Goal: Information Seeking & Learning: Understand process/instructions

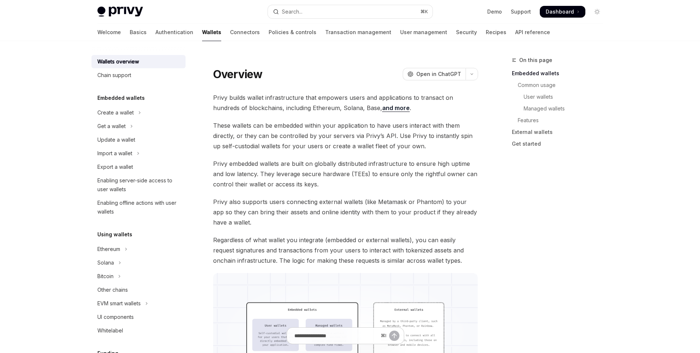
scroll to position [3, 0]
click at [141, 127] on button "Get a wallet" at bounding box center [138, 124] width 94 height 13
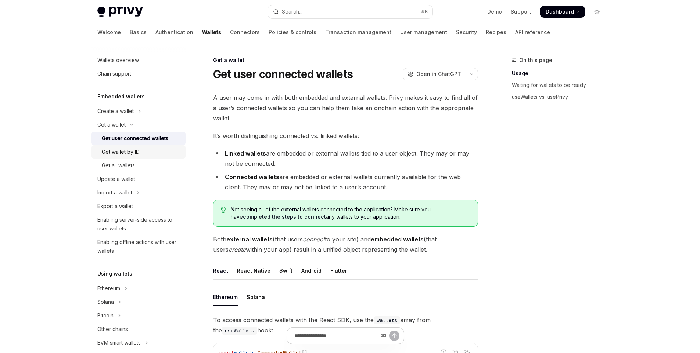
click at [141, 158] on link "Get wallet by ID" at bounding box center [138, 152] width 94 height 13
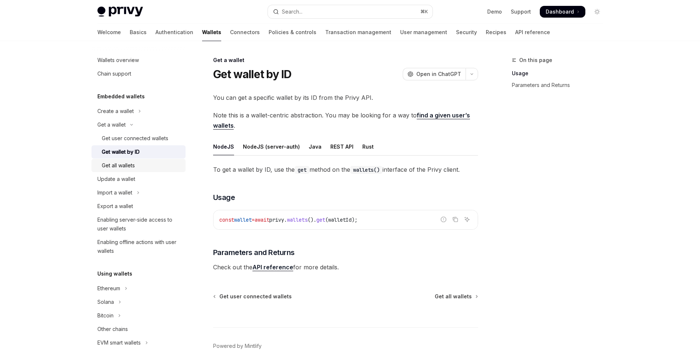
click at [141, 168] on div "Get all wallets" at bounding box center [141, 165] width 79 height 9
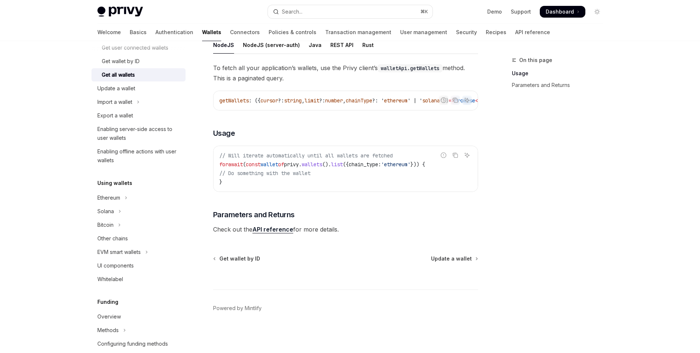
scroll to position [60, 0]
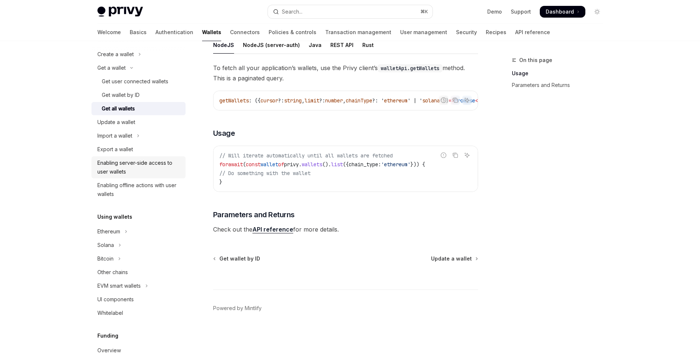
click at [128, 165] on div "Enabling server-side access to user wallets" at bounding box center [139, 168] width 84 height 18
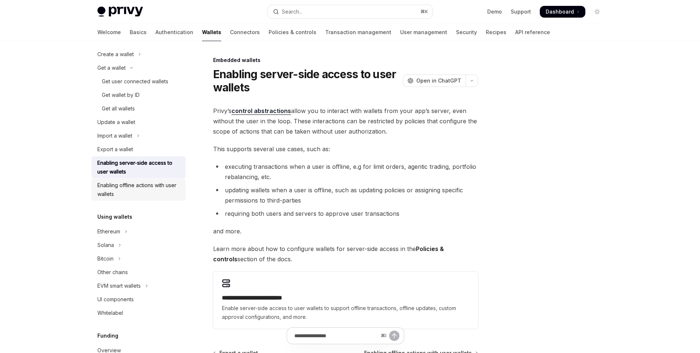
click at [127, 188] on div "Enabling offline actions with user wallets" at bounding box center [139, 190] width 84 height 18
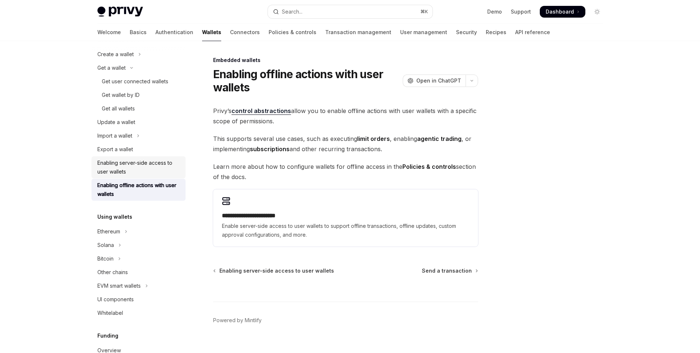
click at [141, 163] on div "Enabling server-side access to user wallets" at bounding box center [139, 168] width 84 height 18
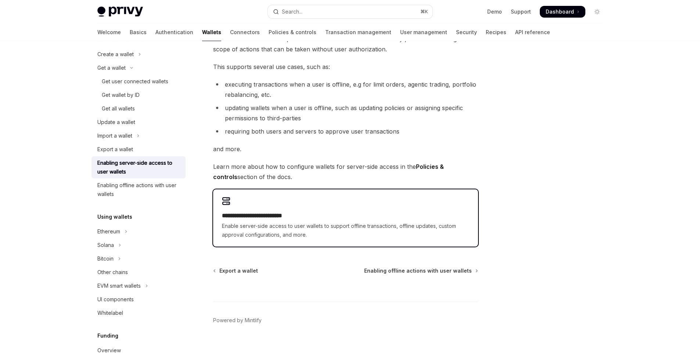
scroll to position [84, 0]
click at [318, 223] on span "Enable server-side access to user wallets to support offline transactions, offl…" at bounding box center [345, 229] width 247 height 18
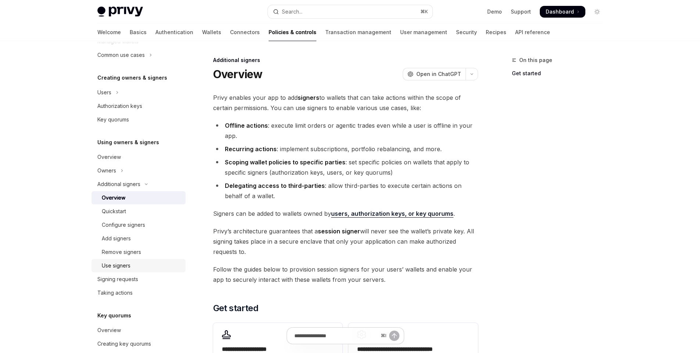
scroll to position [135, 0]
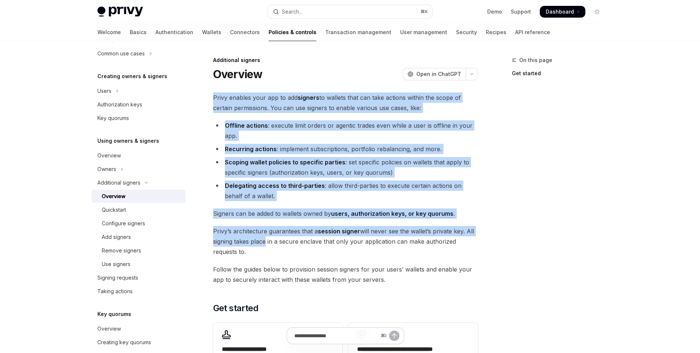
drag, startPoint x: 212, startPoint y: 101, endPoint x: 265, endPoint y: 238, distance: 146.9
click at [265, 238] on div "Additional signers Overview OpenAI Open in ChatGPT OpenAI Open in ChatGPT Privy…" at bounding box center [277, 283] width 406 height 455
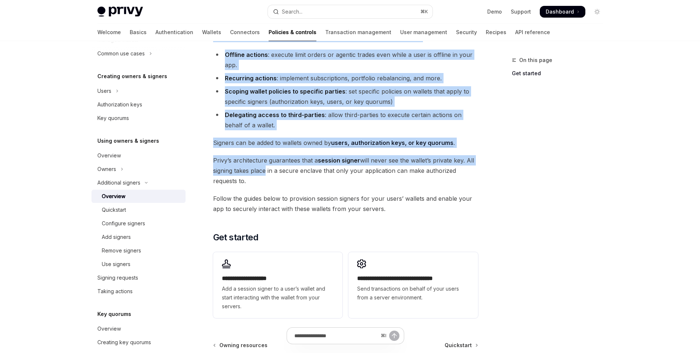
scroll to position [158, 0]
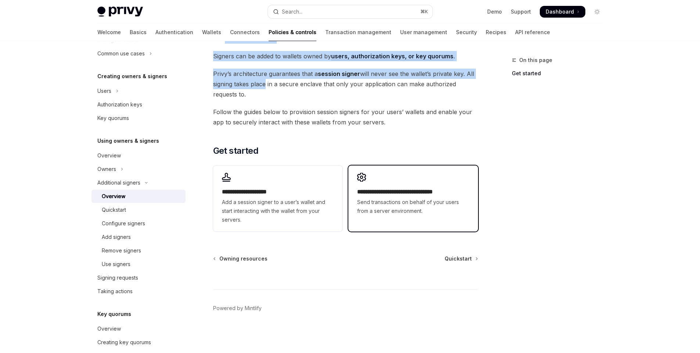
click at [380, 199] on span "Send transactions on behalf of your users from a server environment." at bounding box center [413, 207] width 112 height 18
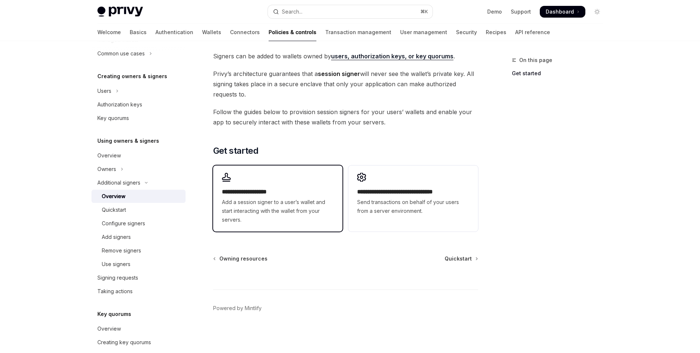
scroll to position [158, 0]
click at [268, 211] on span "Add a session signer to a user’s wallet and start interacting with the wallet f…" at bounding box center [278, 211] width 112 height 26
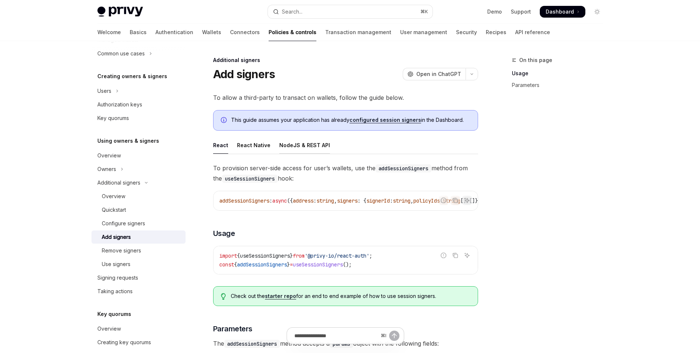
click at [319, 147] on div "NodeJS & REST API" at bounding box center [304, 145] width 51 height 17
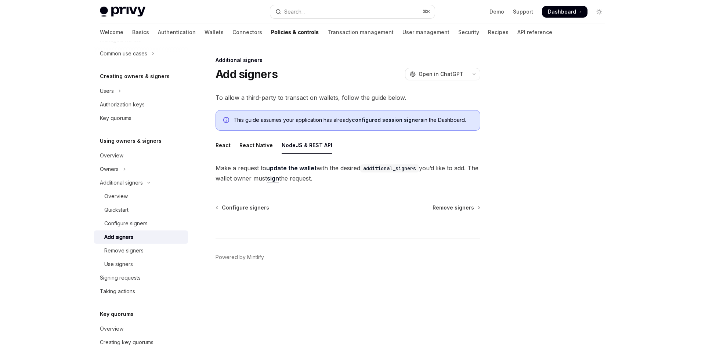
click at [311, 170] on link "update the wallet" at bounding box center [291, 169] width 50 height 8
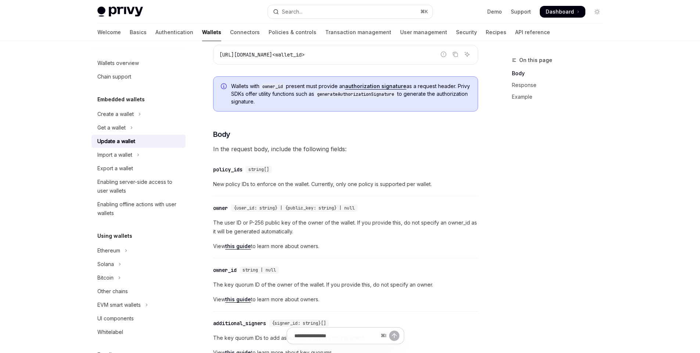
scroll to position [111, 0]
click at [255, 169] on span "string[]" at bounding box center [258, 168] width 21 height 6
click at [238, 170] on div "policy_ids" at bounding box center [227, 168] width 29 height 7
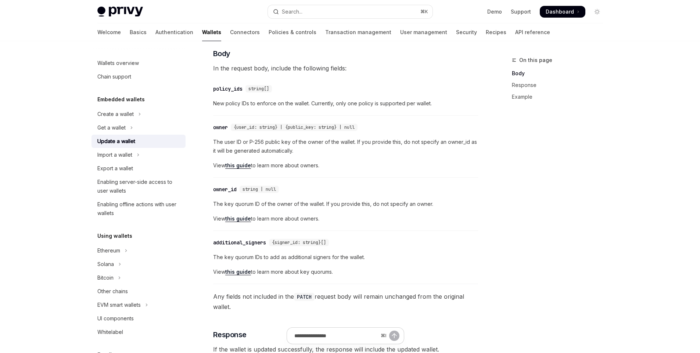
click at [252, 107] on span "New policy IDs to enforce on the wallet. Currently, only one policy is supporte…" at bounding box center [345, 103] width 265 height 9
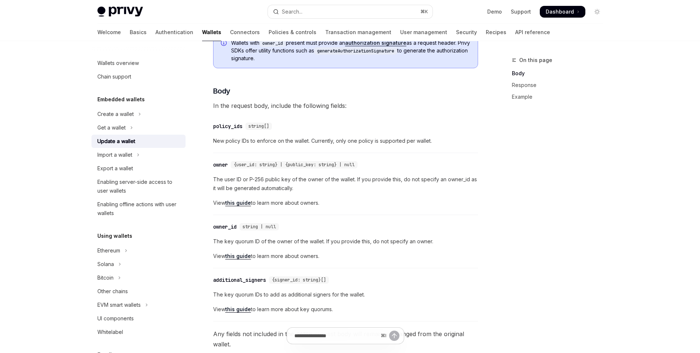
scroll to position [154, 0]
click at [256, 163] on span "{user_id: string} | {public_key: string} | null" at bounding box center [294, 164] width 121 height 6
click at [318, 164] on span "{user_id: string} | {public_key: string} | null" at bounding box center [294, 164] width 121 height 6
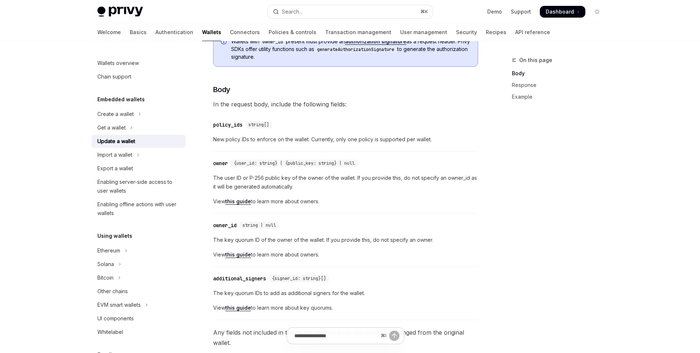
click at [338, 163] on span "{user_id: string} | {public_key: string} | null" at bounding box center [294, 164] width 121 height 6
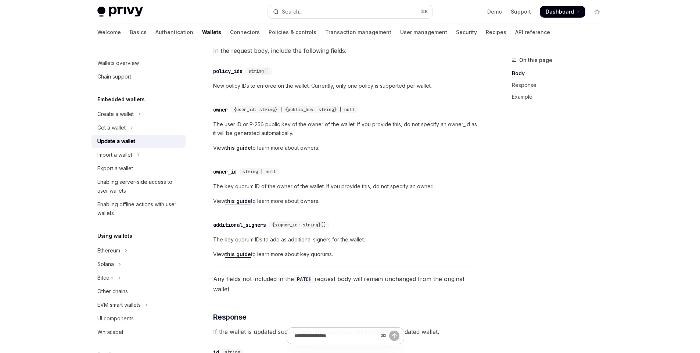
click at [221, 108] on div "owner" at bounding box center [220, 109] width 15 height 7
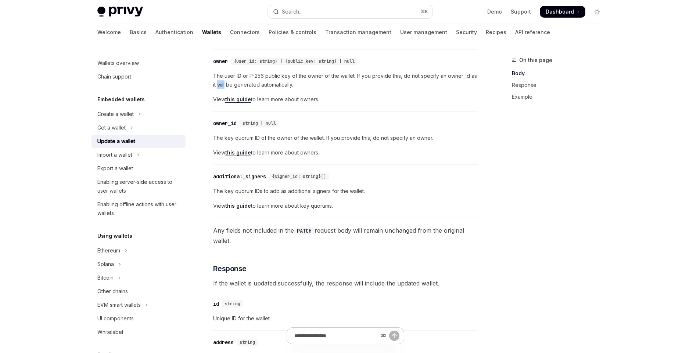
click at [221, 108] on div "To update an existing wallet, make a PATCH request to: Report incorrect code Co…" at bounding box center [345, 360] width 265 height 960
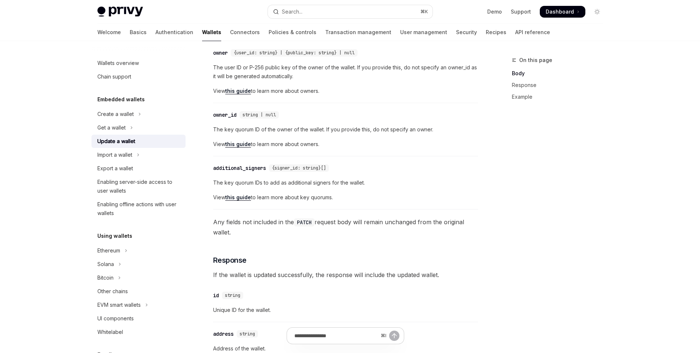
click at [338, 144] on span "View this guide to learn more about owners." at bounding box center [345, 144] width 265 height 9
click at [525, 88] on link "Response" at bounding box center [560, 85] width 97 height 12
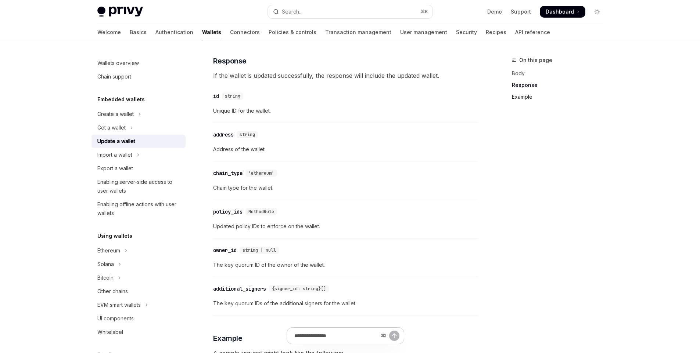
click at [523, 99] on link "Example" at bounding box center [560, 97] width 97 height 12
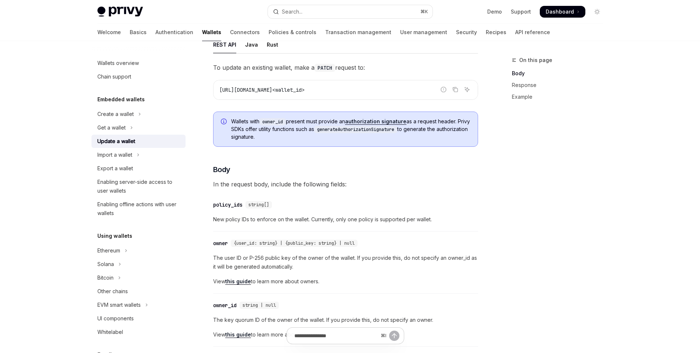
scroll to position [82, 0]
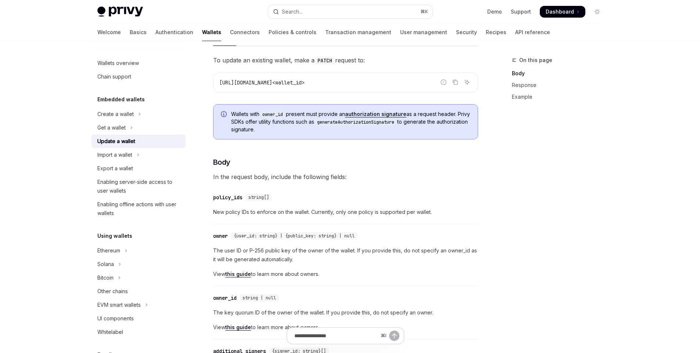
click at [281, 211] on span "New policy IDs to enforce on the wallet. Currently, only one policy is supporte…" at bounding box center [345, 212] width 265 height 9
click at [313, 208] on span "New policy IDs to enforce on the wallet. Currently, only one policy is supporte…" at bounding box center [345, 212] width 265 height 9
click at [273, 214] on span "New policy IDs to enforce on the wallet. Currently, only one policy is supporte…" at bounding box center [345, 212] width 265 height 9
click at [247, 214] on span "New policy IDs to enforce on the wallet. Currently, only one policy is supporte…" at bounding box center [345, 212] width 265 height 9
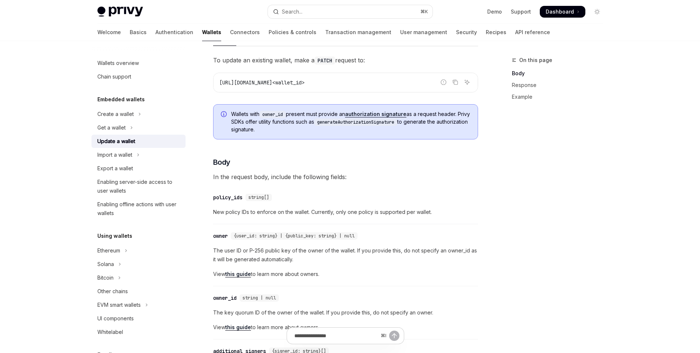
click at [270, 213] on span "New policy IDs to enforce on the wallet. Currently, only one policy is supporte…" at bounding box center [345, 212] width 265 height 9
click at [310, 212] on span "New policy IDs to enforce on the wallet. Currently, only one policy is supporte…" at bounding box center [345, 212] width 265 height 9
click at [333, 212] on span "New policy IDs to enforce on the wallet. Currently, only one policy is supporte…" at bounding box center [345, 212] width 265 height 9
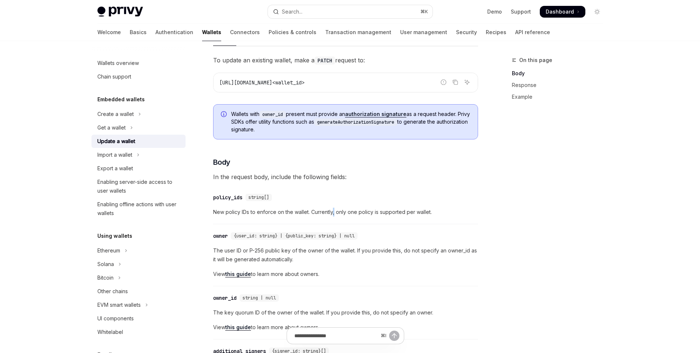
click at [333, 212] on span "New policy IDs to enforce on the wallet. Currently, only one policy is supporte…" at bounding box center [345, 212] width 265 height 9
click at [357, 211] on span "New policy IDs to enforce on the wallet. Currently, only one policy is supporte…" at bounding box center [345, 212] width 265 height 9
click at [384, 211] on span "New policy IDs to enforce on the wallet. Currently, only one policy is supporte…" at bounding box center [345, 212] width 265 height 9
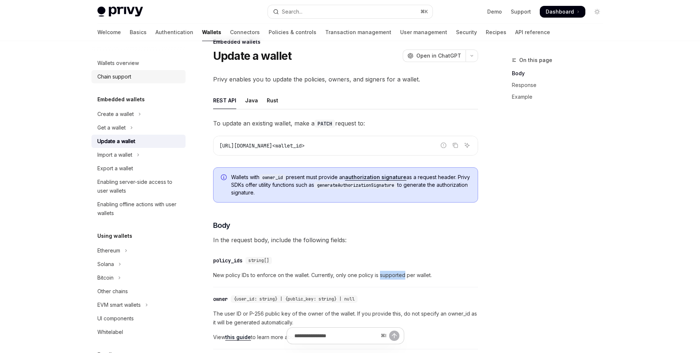
scroll to position [0, 0]
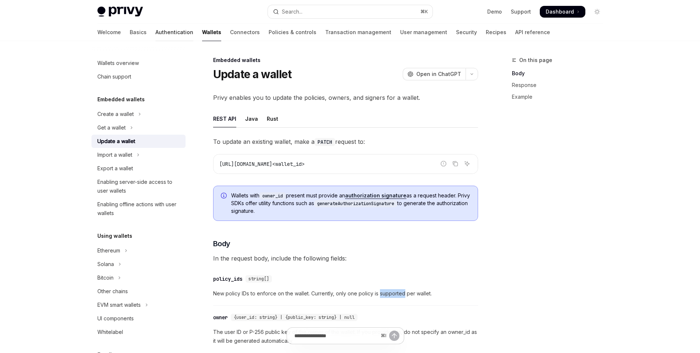
click at [155, 33] on link "Authentication" at bounding box center [174, 33] width 38 height 18
type textarea "*"
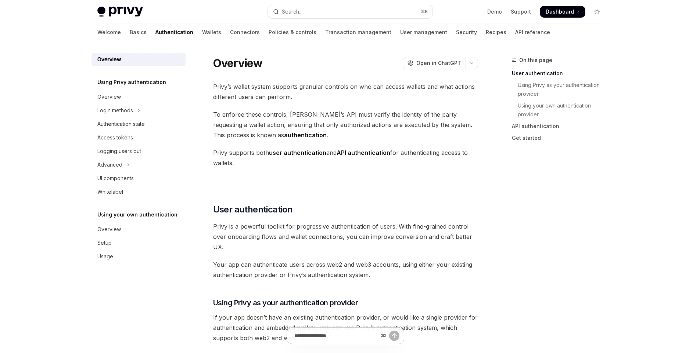
scroll to position [1, 0]
click at [328, 12] on button "Search... ⌘ K" at bounding box center [350, 11] width 165 height 13
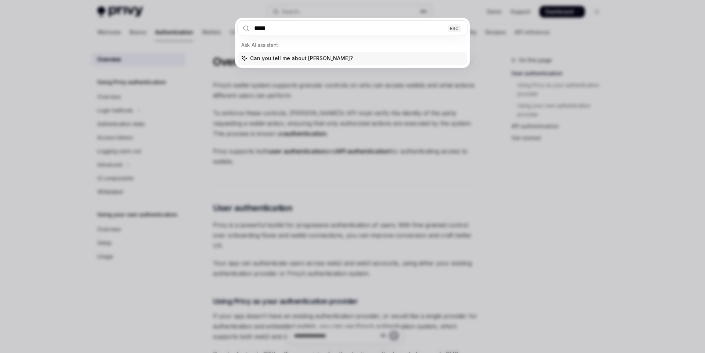
type input "******"
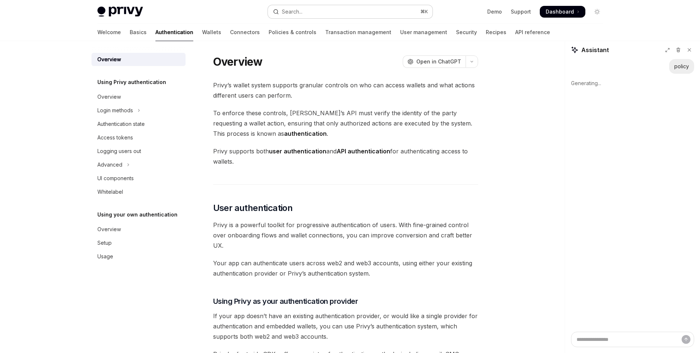
click at [310, 14] on button "Search... ⌘ K" at bounding box center [350, 11] width 165 height 13
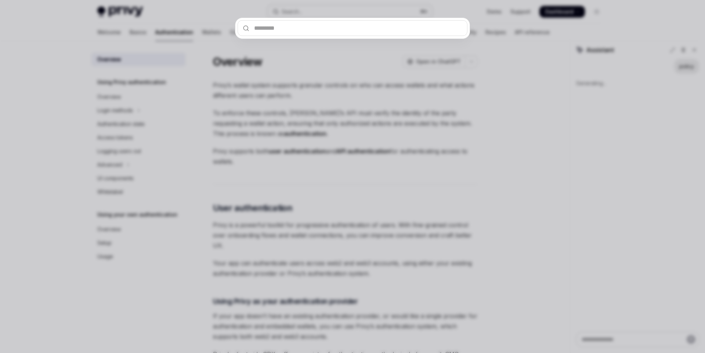
type textarea "*"
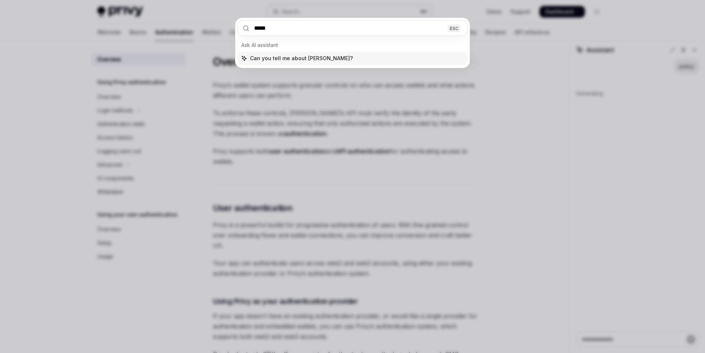
type input "******"
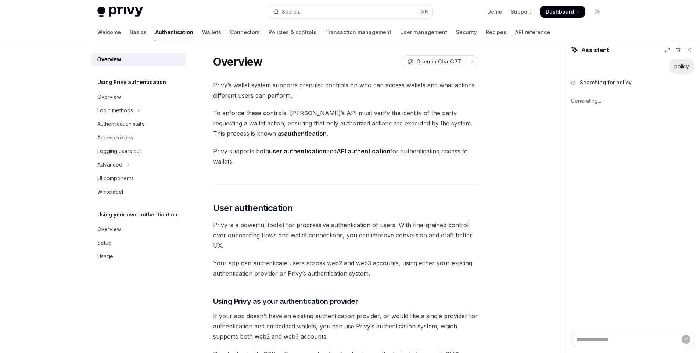
scroll to position [170, 0]
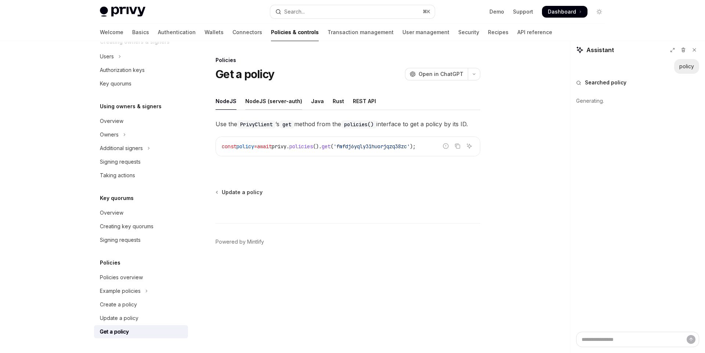
click at [266, 103] on div "NodeJS (server-auth)" at bounding box center [273, 101] width 57 height 17
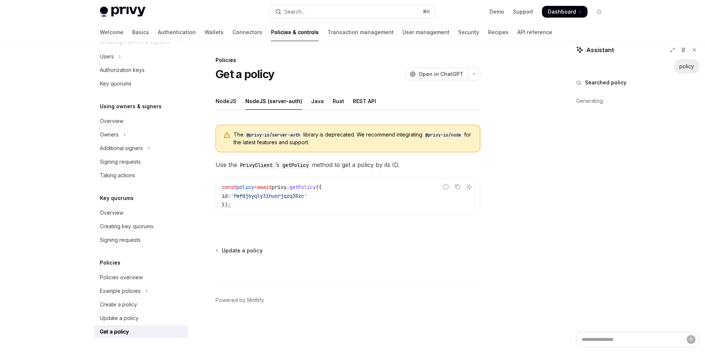
click at [288, 206] on code "const policy = await privy . getPolicy ({ id: 'fmfdj6yqly31huorjqzq38zc' });" at bounding box center [348, 196] width 252 height 26
click at [287, 198] on span "'fmfdj6yqly31huorjqzq38zc'" at bounding box center [269, 196] width 76 height 7
click at [285, 166] on code "getPolicy" at bounding box center [296, 165] width 32 height 8
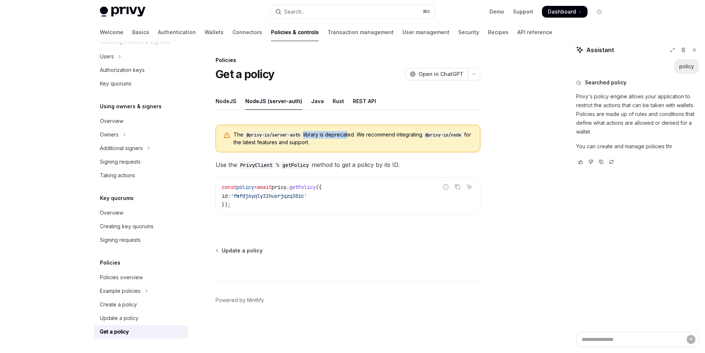
drag, startPoint x: 307, startPoint y: 135, endPoint x: 350, endPoint y: 134, distance: 43.4
click at [350, 134] on span "The @privy-io/server-auth library is deprecated. We recommend integrating @priv…" at bounding box center [353, 138] width 239 height 15
click at [355, 146] on span "The @privy-io/server-auth library is deprecated. We recommend integrating @priv…" at bounding box center [353, 138] width 239 height 15
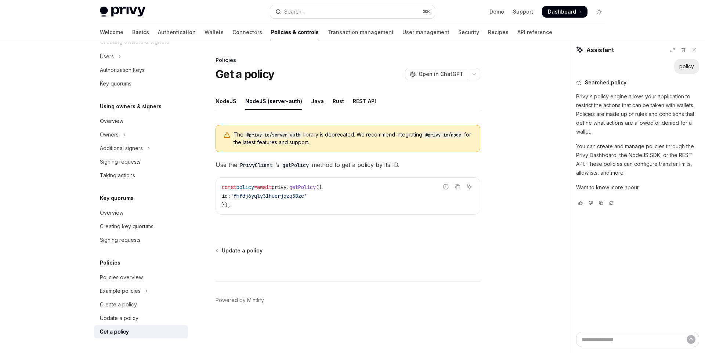
drag, startPoint x: 331, startPoint y: 145, endPoint x: 319, endPoint y: 144, distance: 12.5
click at [324, 144] on span "The @privy-io/server-auth library is deprecated. We recommend integrating @priv…" at bounding box center [353, 138] width 239 height 15
click at [407, 146] on div "The @privy-io/server-auth library is deprecated. We recommend integrating @priv…" at bounding box center [348, 139] width 265 height 28
drag, startPoint x: 432, startPoint y: 134, endPoint x: 471, endPoint y: 135, distance: 38.2
click at [464, 135] on code "@privy-io/node" at bounding box center [444, 135] width 42 height 7
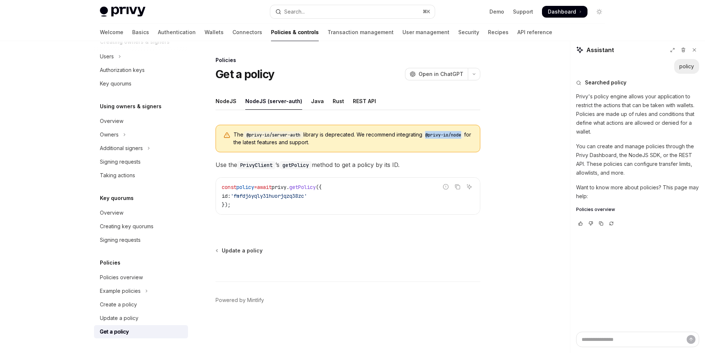
copy code "@privy-io/node"
drag, startPoint x: 327, startPoint y: 145, endPoint x: 231, endPoint y: 134, distance: 96.1
click at [231, 134] on div "The @privy-io/server-auth library is deprecated. We recommend integrating @priv…" at bounding box center [348, 139] width 265 height 28
copy span "The @privy-io/server-auth library is deprecated. We recommend integrating @priv…"
click at [229, 101] on div "NodeJS" at bounding box center [226, 101] width 21 height 17
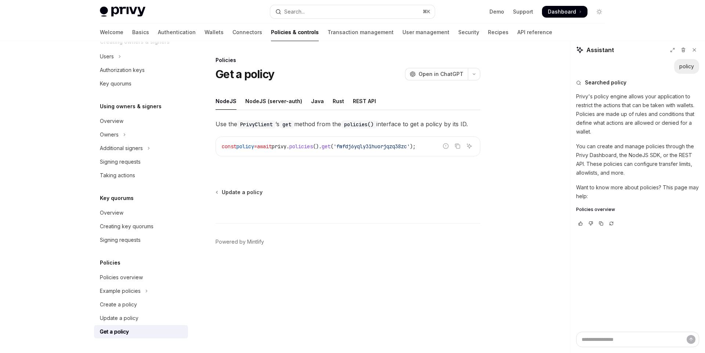
click at [363, 147] on span "'fmfdj6yqly31huorjqzq38zc'" at bounding box center [372, 146] width 76 height 7
drag, startPoint x: 349, startPoint y: 146, endPoint x: 417, endPoint y: 150, distance: 68.9
click at [417, 150] on code "const policy = await privy . policies (). get ( 'fmfdj6yqly31huorjqzq38zc' );" at bounding box center [348, 146] width 252 height 9
click at [413, 150] on div at bounding box center [413, 150] width 0 height 0
click at [399, 147] on span "'fmfdj6yqly31huorjqzq38zc'" at bounding box center [372, 146] width 76 height 7
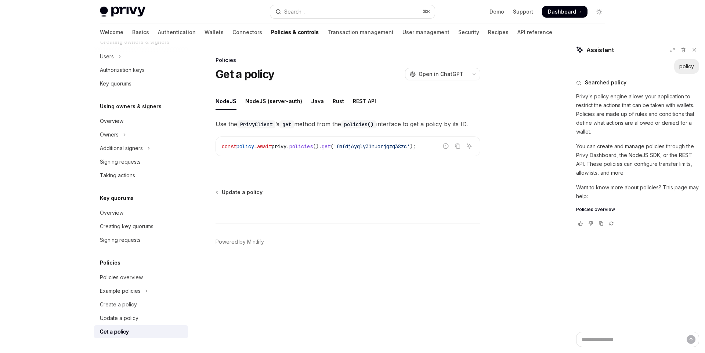
click at [370, 143] on code "const policy = await privy . policies (). get ( 'fmfdj6yqly31huorjqzq38zc' );" at bounding box center [348, 146] width 252 height 9
click at [205, 31] on link "Wallets" at bounding box center [214, 33] width 19 height 18
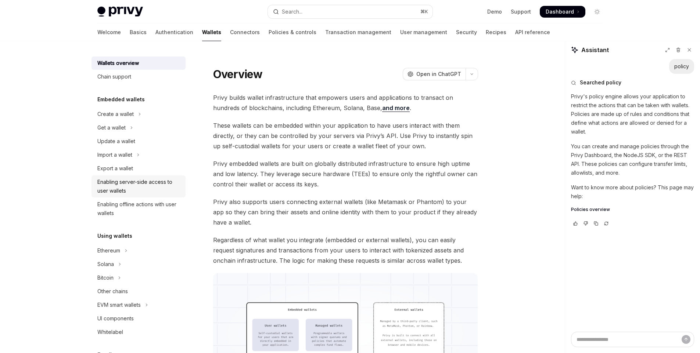
click at [163, 188] on div "Enabling server-side access to user wallets" at bounding box center [139, 187] width 84 height 18
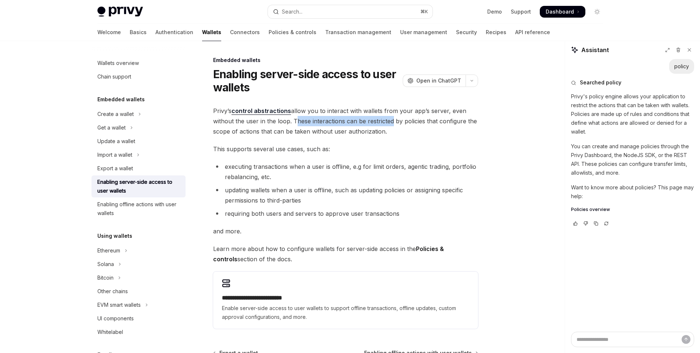
drag, startPoint x: 294, startPoint y: 120, endPoint x: 389, endPoint y: 123, distance: 95.2
click at [389, 123] on span "Privy’s control abstractions allow you to interact with wallets from your app’s…" at bounding box center [345, 121] width 265 height 31
click at [403, 129] on span "Privy’s control abstractions allow you to interact with wallets from your app’s…" at bounding box center [345, 121] width 265 height 31
drag, startPoint x: 381, startPoint y: 132, endPoint x: 214, endPoint y: 109, distance: 169.1
click at [214, 109] on span "Privy’s control abstractions allow you to interact with wallets from your app’s…" at bounding box center [345, 121] width 265 height 31
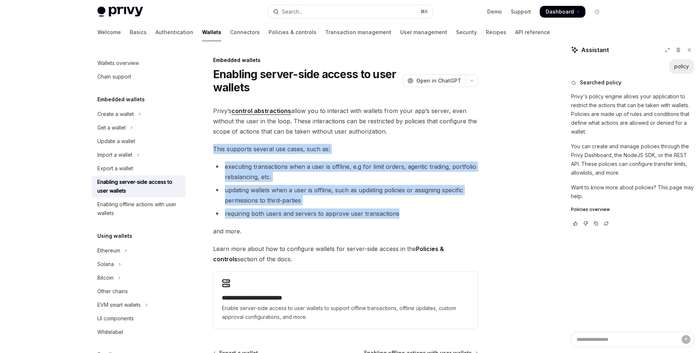
drag, startPoint x: 398, startPoint y: 215, endPoint x: 212, endPoint y: 144, distance: 198.7
click at [212, 144] on div "**********" at bounding box center [277, 252] width 406 height 392
copy div "This supports several use cases, such as: executing transactions when a user is…"
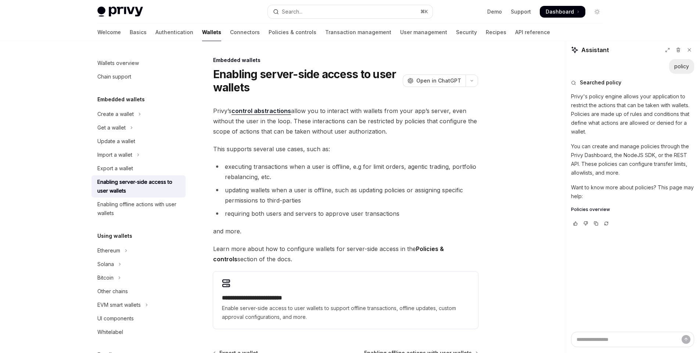
click at [299, 188] on li "updating wallets when a user is offline, such as updating policies or assigning…" at bounding box center [345, 195] width 265 height 21
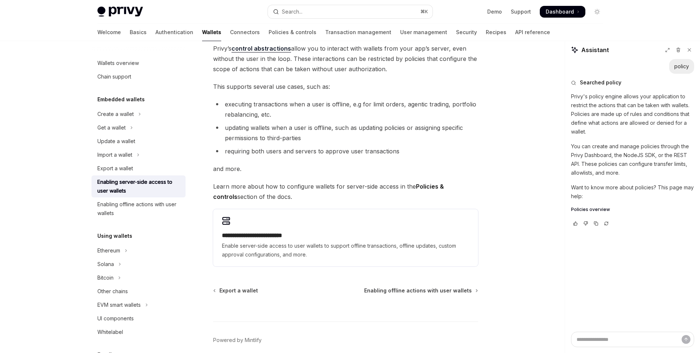
scroll to position [74, 0]
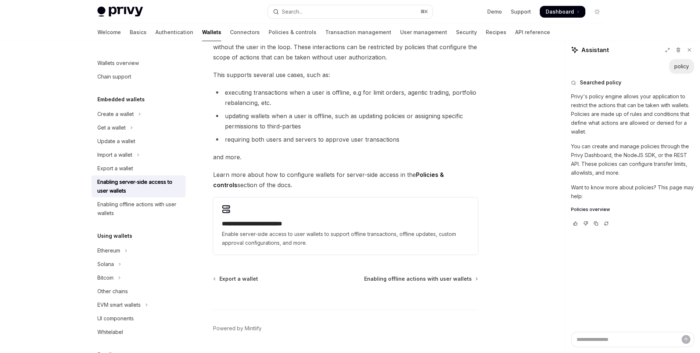
click at [426, 175] on strong "Policies & controls" at bounding box center [328, 180] width 231 height 18
click at [432, 174] on strong "Policies & controls" at bounding box center [328, 180] width 231 height 18
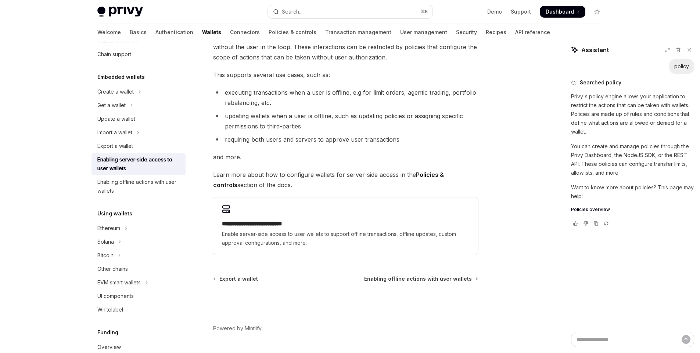
scroll to position [0, 0]
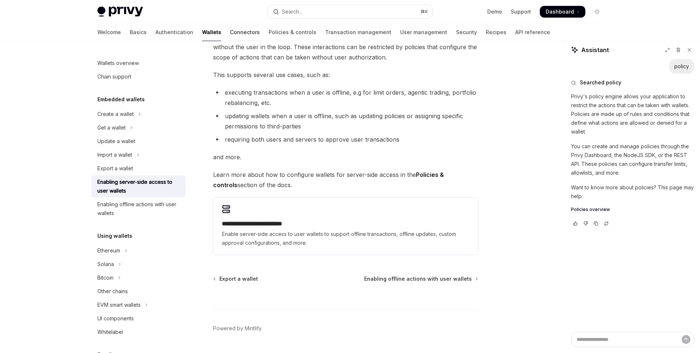
click at [230, 32] on link "Connectors" at bounding box center [245, 33] width 30 height 18
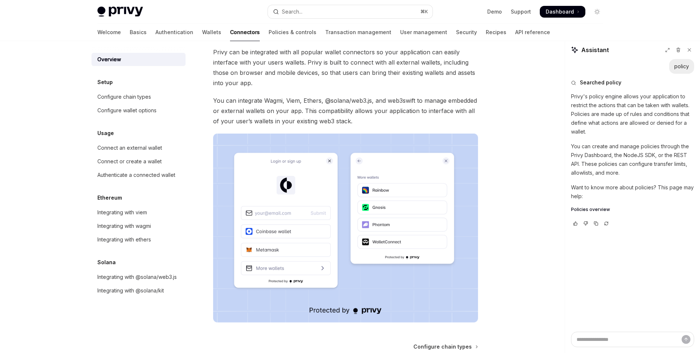
scroll to position [85, 0]
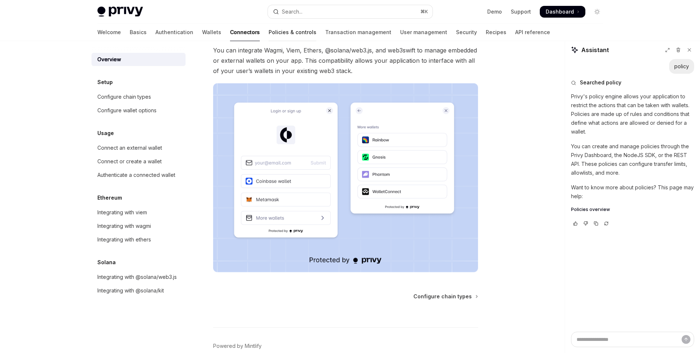
click at [269, 33] on link "Policies & controls" at bounding box center [293, 33] width 48 height 18
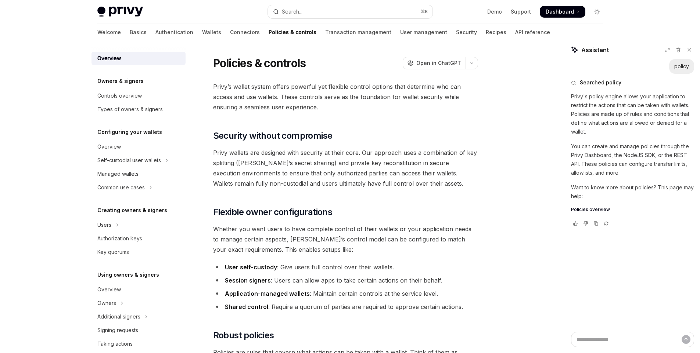
scroll to position [1, 0]
click at [202, 33] on link "Wallets" at bounding box center [211, 33] width 19 height 18
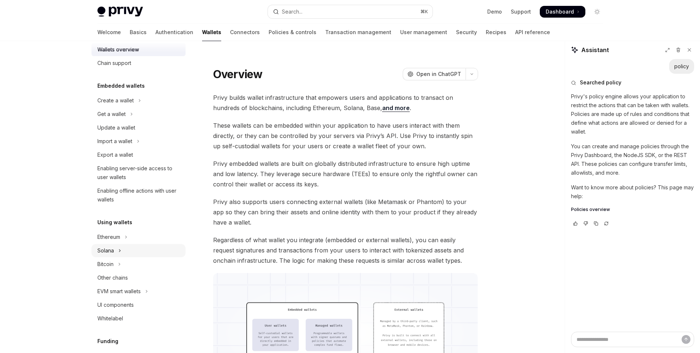
click at [141, 252] on button "Solana" at bounding box center [138, 250] width 94 height 13
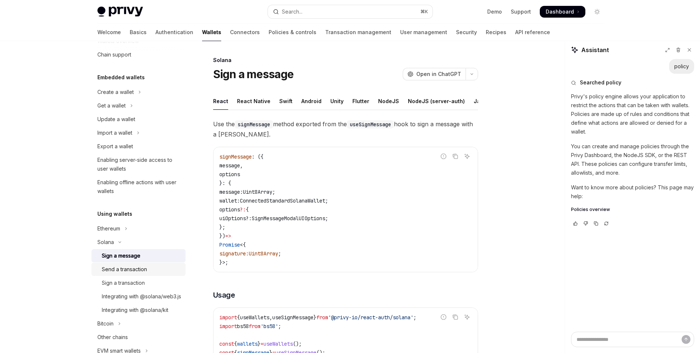
scroll to position [32, 0]
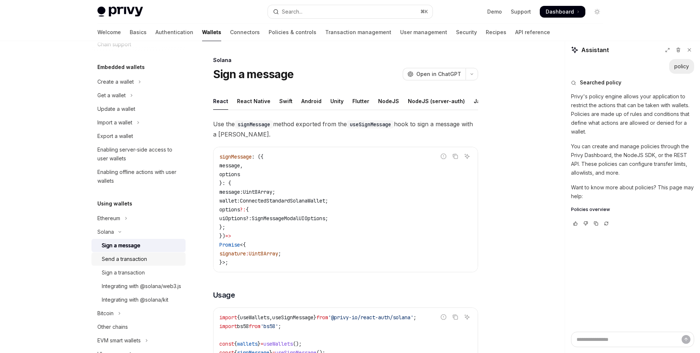
click at [146, 258] on div "Send a transaction" at bounding box center [124, 259] width 45 height 9
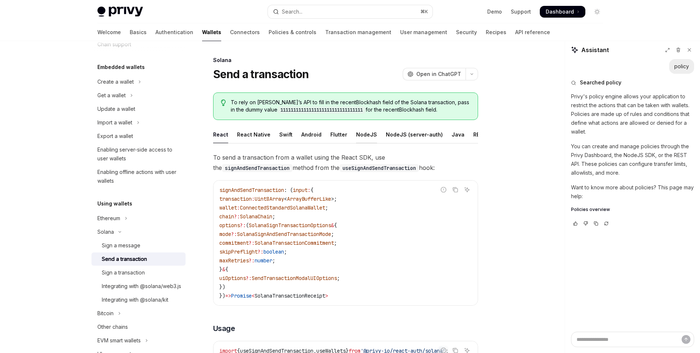
click at [368, 134] on div "NodeJS" at bounding box center [366, 134] width 21 height 17
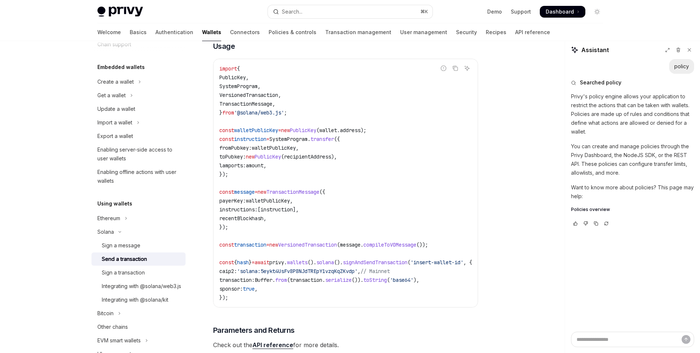
scroll to position [205, 0]
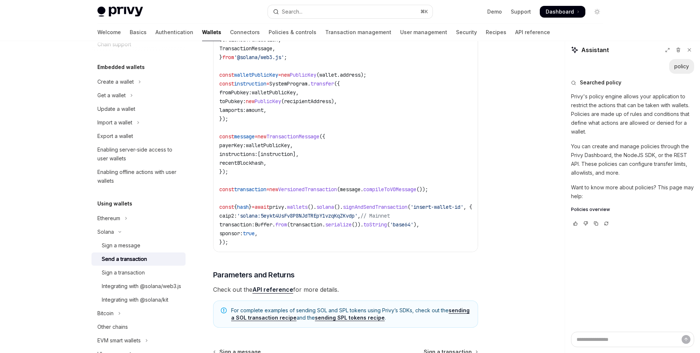
click at [296, 140] on span "TransactionMessage" at bounding box center [292, 136] width 53 height 7
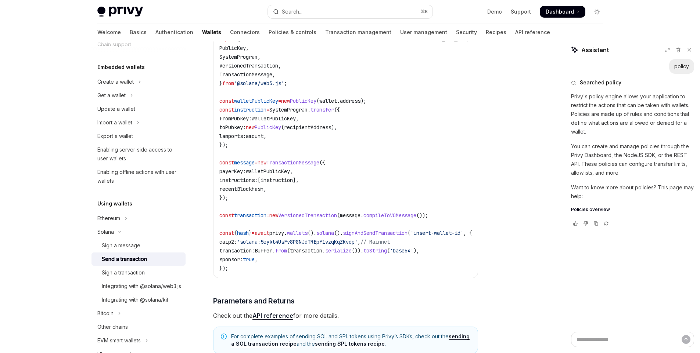
scroll to position [176, 0]
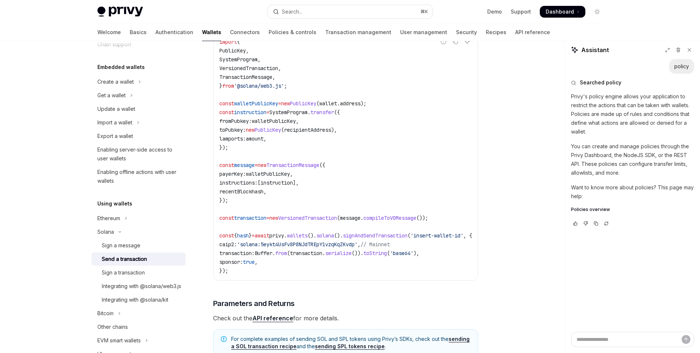
click at [286, 116] on span "SystemProgram" at bounding box center [288, 112] width 38 height 7
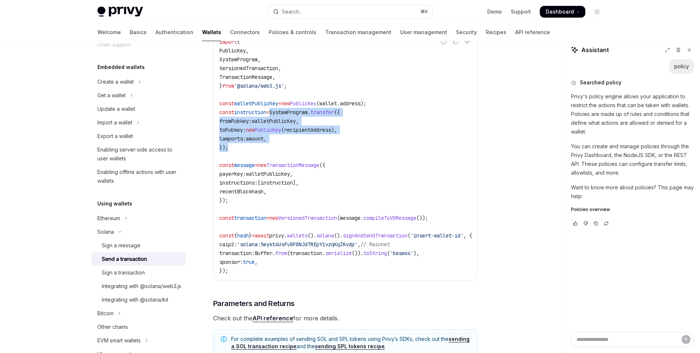
drag, startPoint x: 279, startPoint y: 119, endPoint x: 291, endPoint y: 154, distance: 37.0
click at [291, 154] on code "import { PublicKey , SystemProgram , VersionedTransaction , TransactionMessage …" at bounding box center [354, 156] width 270 height 238
click at [337, 146] on code "import { PublicKey , SystemProgram , VersionedTransaction , TransactionMessage …" at bounding box center [354, 156] width 270 height 238
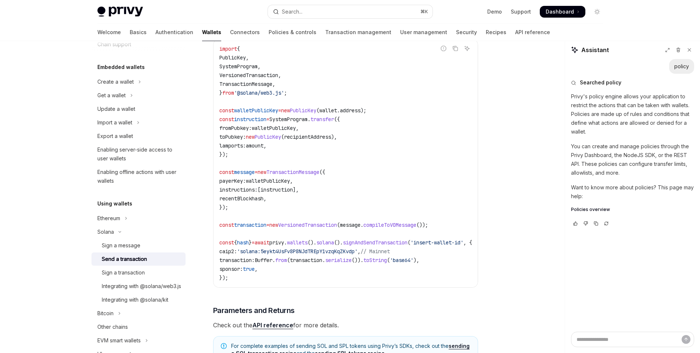
scroll to position [159, 0]
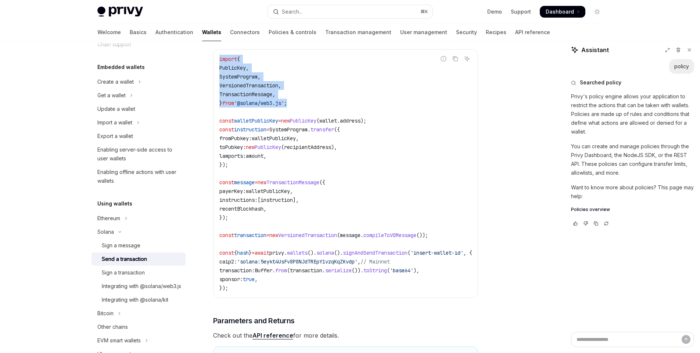
drag, startPoint x: 296, startPoint y: 106, endPoint x: 212, endPoint y: 66, distance: 93.2
click at [207, 68] on div "Solana Send a transaction OpenAI Open in ChatGPT OpenAI Open in ChatGPT To rely…" at bounding box center [277, 195] width 406 height 596
copy code "import { PublicKey , SystemProgram , VersionedTransaction , TransactionMessage …"
click at [137, 272] on div "Sign a transaction" at bounding box center [123, 273] width 43 height 9
click at [137, 272] on body "Skip to main content Privy Docs home page Search... ⌘ K Demo Support Dashboard …" at bounding box center [350, 167] width 700 height 652
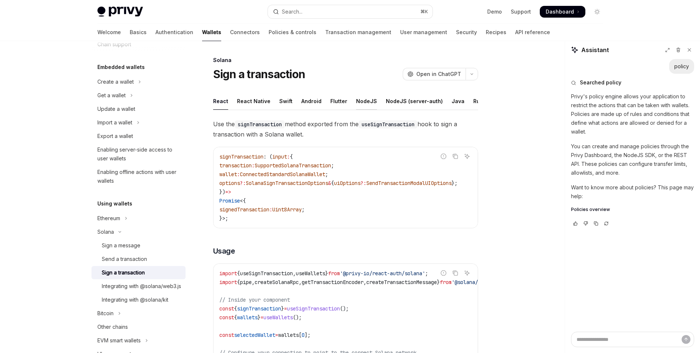
click at [356, 101] on div "NodeJS" at bounding box center [366, 101] width 21 height 17
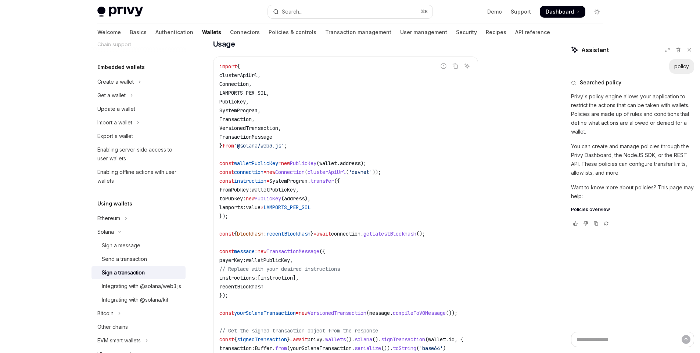
scroll to position [157, 0]
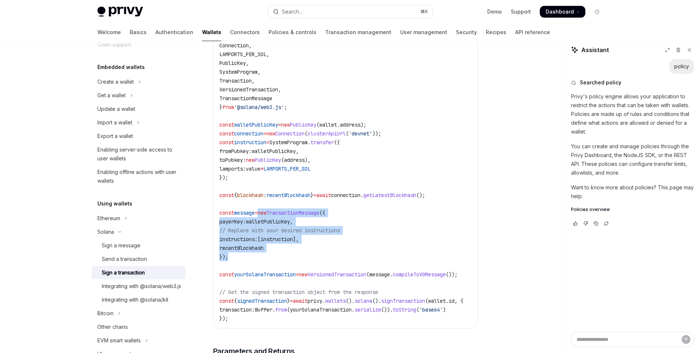
drag, startPoint x: 266, startPoint y: 219, endPoint x: 281, endPoint y: 260, distance: 43.9
click at [280, 260] on code "import { clusterApiUrl , Connection , LAMPORTS_PER_SOL , PublicKey , SystemProg…" at bounding box center [350, 174] width 262 height 300
click at [320, 261] on code "import { clusterApiUrl , Connection , LAMPORTS_PER_SOL , PublicKey , SystemProg…" at bounding box center [350, 174] width 262 height 300
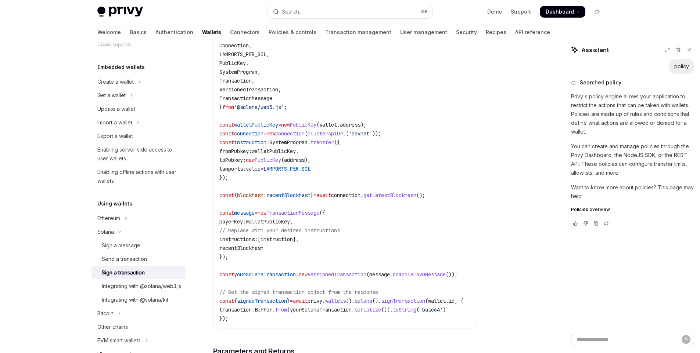
click at [279, 254] on code "import { clusterApiUrl , Connection , LAMPORTS_PER_SOL , PublicKey , SystemProg…" at bounding box center [350, 174] width 262 height 300
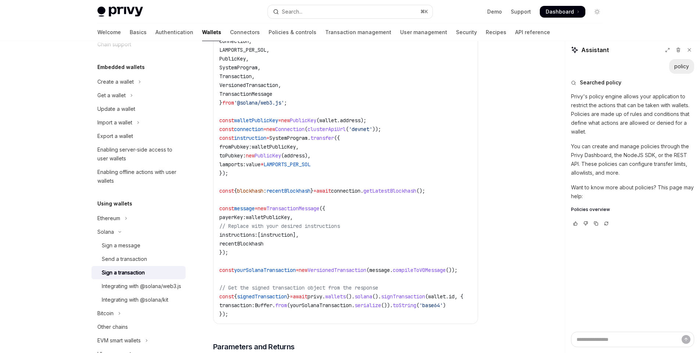
scroll to position [168, 0]
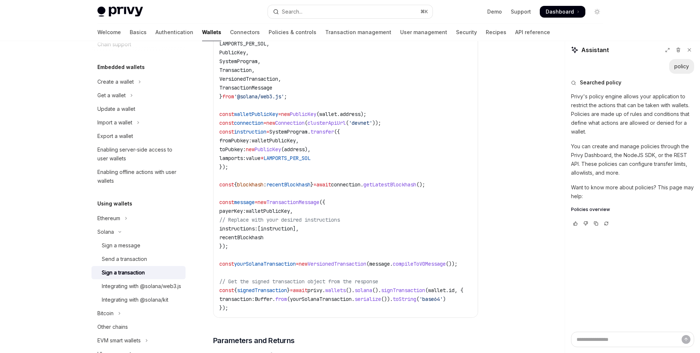
click at [290, 267] on span "yourSolanaTransaction" at bounding box center [265, 264] width 62 height 7
click at [295, 318] on div "import { clusterApiUrl , Connection , LAMPORTS_PER_SOL , PublicKey , SystemProg…" at bounding box center [345, 163] width 264 height 310
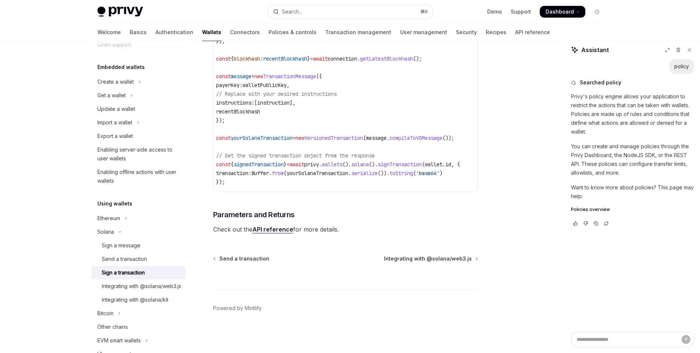
scroll to position [0, 0]
click at [141, 264] on link "Send a transaction" at bounding box center [138, 259] width 94 height 13
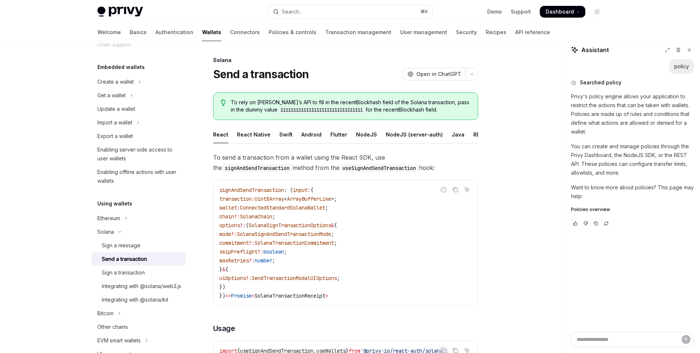
click at [349, 137] on ul "React React Native Swift Android Flutter NodeJS NodeJS (server-auth) Java REST …" at bounding box center [345, 135] width 265 height 18
click at [356, 135] on div "NodeJS" at bounding box center [366, 134] width 21 height 17
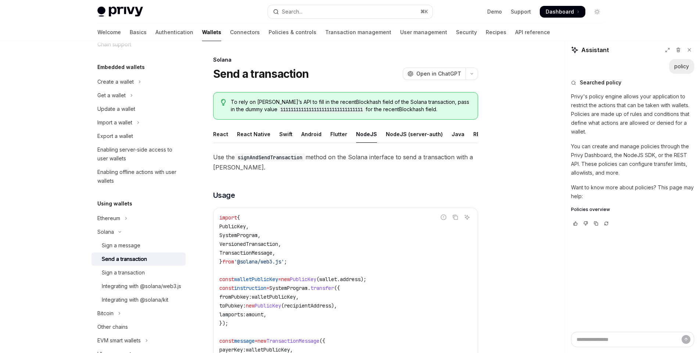
scroll to position [217, 0]
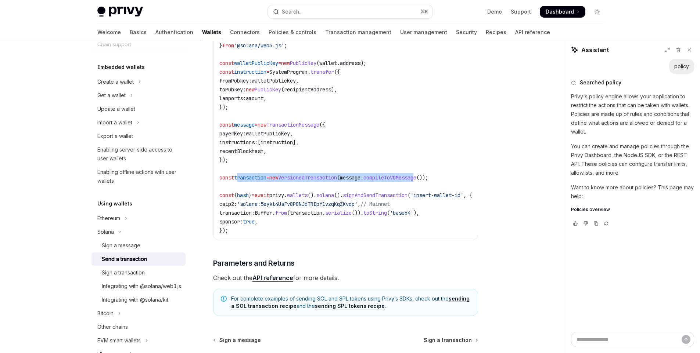
drag, startPoint x: 238, startPoint y: 185, endPoint x: 395, endPoint y: 202, distance: 158.6
click at [428, 181] on span "const transaction = new VersionedTransaction ( message . compileToV0Message ());" at bounding box center [323, 178] width 209 height 7
click at [313, 208] on span "'solana:5eykt4UsFv8P8NJdTREpY1vzqKqZKvdp'" at bounding box center [297, 204] width 121 height 7
click at [385, 199] on span "signAndSendTransaction" at bounding box center [375, 195] width 65 height 7
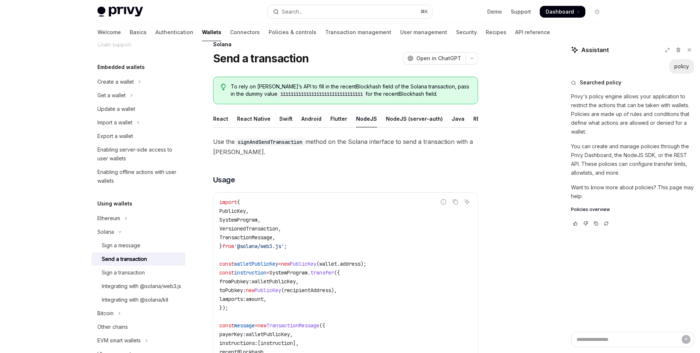
scroll to position [229, 0]
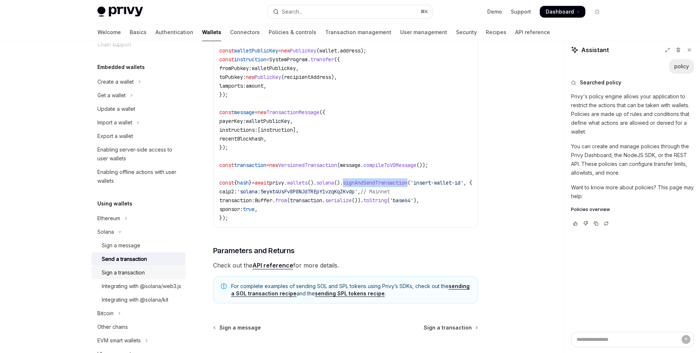
click at [143, 272] on div "Sign a transaction" at bounding box center [123, 273] width 43 height 9
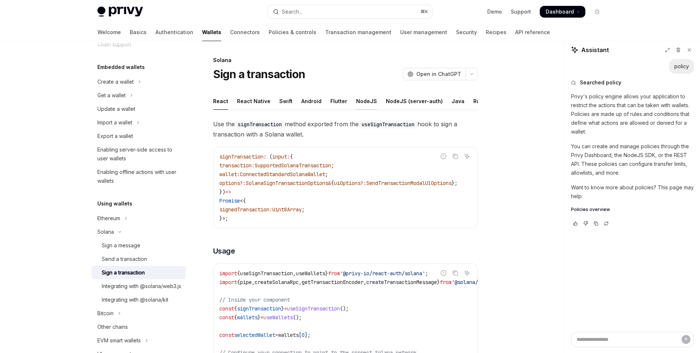
click at [362, 101] on div "NodeJS" at bounding box center [366, 101] width 21 height 17
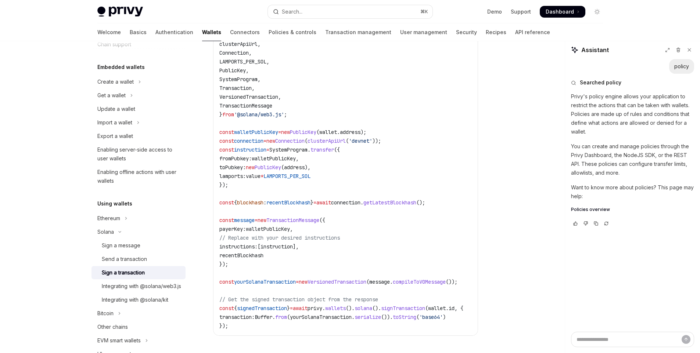
scroll to position [189, 0]
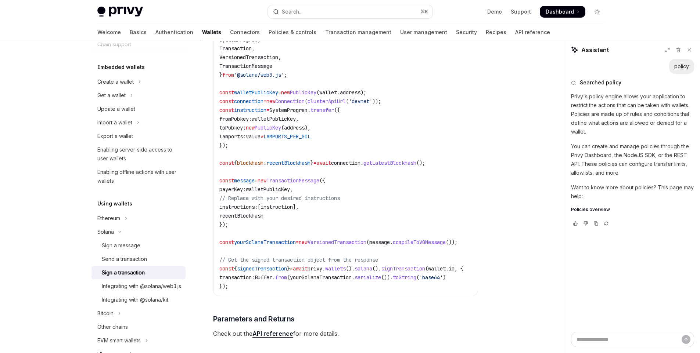
drag, startPoint x: 368, startPoint y: 305, endPoint x: 373, endPoint y: 305, distance: 5.1
click at [373, 305] on div "Use the signTransaction method on the Solana interface to sign a transaction wi…" at bounding box center [345, 134] width 265 height 409
click at [113, 255] on div "Send a transaction" at bounding box center [124, 259] width 45 height 9
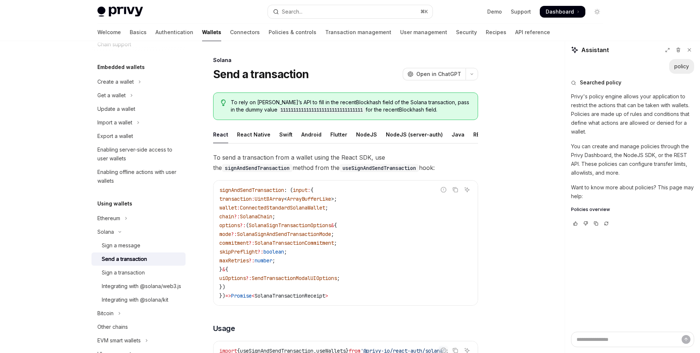
scroll to position [91, 0]
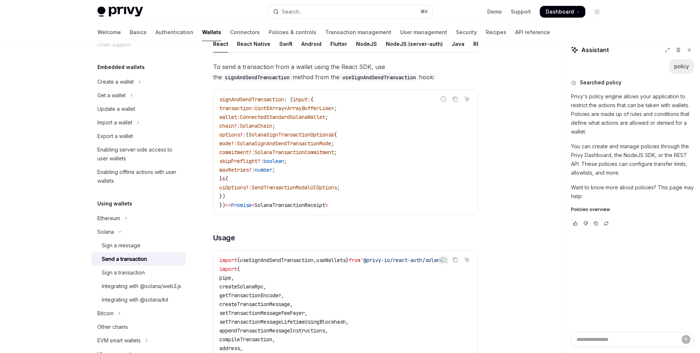
click at [349, 43] on ul "React React Native Swift Android Flutter NodeJS NodeJS (server-auth) Java REST …" at bounding box center [345, 44] width 265 height 18
click at [356, 43] on div "NodeJS" at bounding box center [366, 43] width 21 height 17
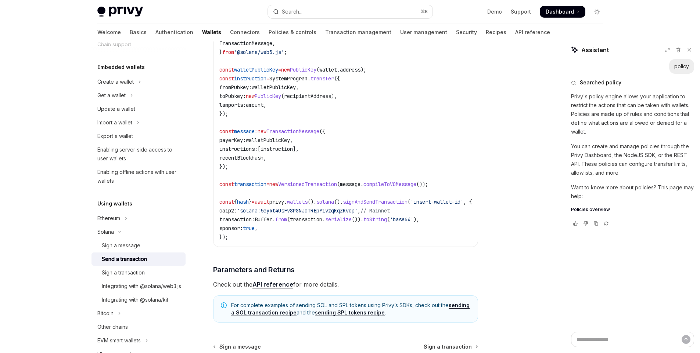
scroll to position [296, 0]
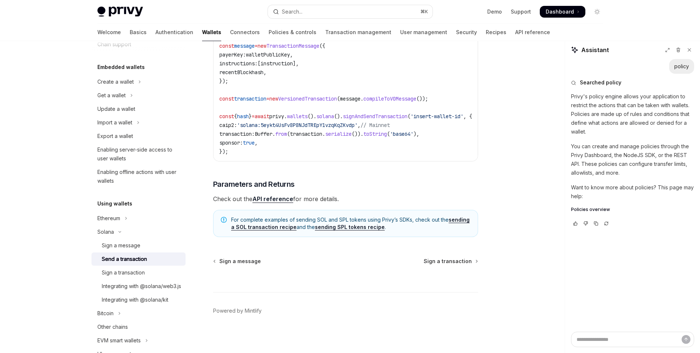
click at [368, 161] on div "import { PublicKey , SystemProgram , VersionedTransaction , TransactionMessage …" at bounding box center [345, 37] width 264 height 248
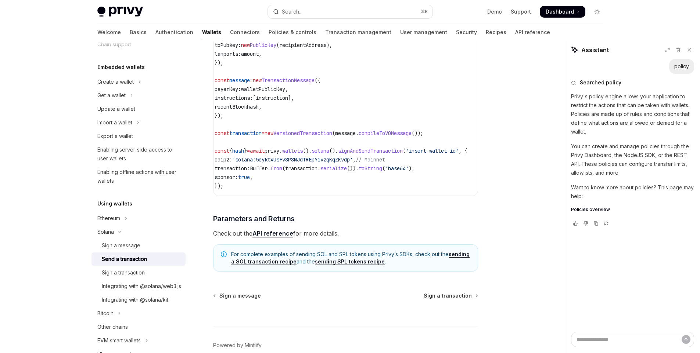
scroll to position [0, 0]
click at [236, 172] on span "transaction:" at bounding box center [236, 168] width 35 height 7
copy span "transaction"
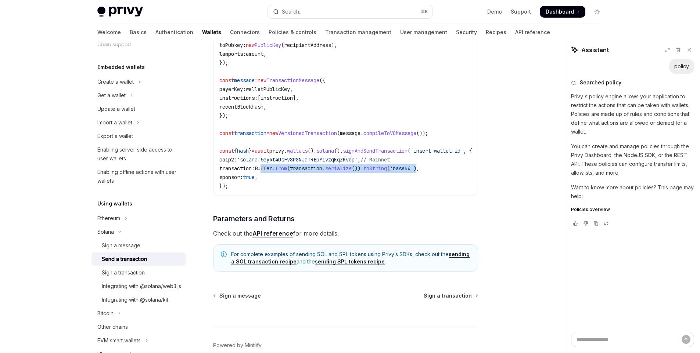
drag, startPoint x: 267, startPoint y: 174, endPoint x: 436, endPoint y: 172, distance: 168.7
click at [419, 172] on span "transaction: Buffer . from ( transaction . serialize ()). toString ( 'base64' )," at bounding box center [319, 168] width 200 height 7
copy span "[PERSON_NAME] . from ( transaction . serialize ()). toString ( 'base64' )"
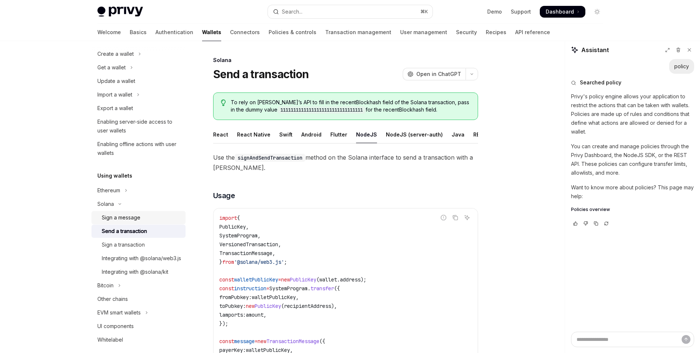
click at [130, 222] on div "Sign a message" at bounding box center [121, 217] width 39 height 9
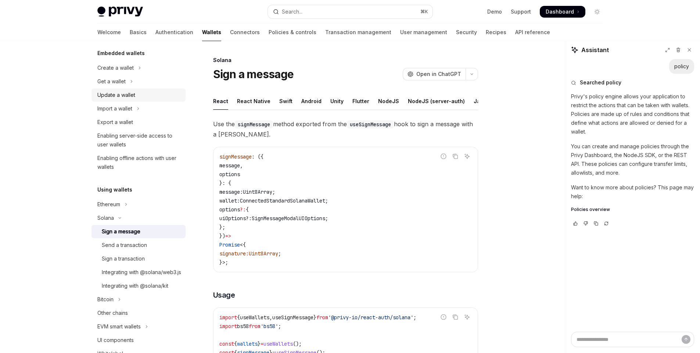
scroll to position [46, 0]
click at [136, 139] on div "Enabling server-side access to user wallets" at bounding box center [139, 141] width 84 height 18
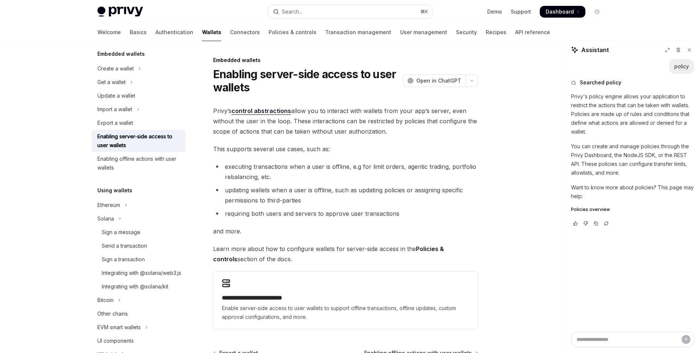
click at [271, 109] on link "control abstractions" at bounding box center [261, 111] width 60 height 8
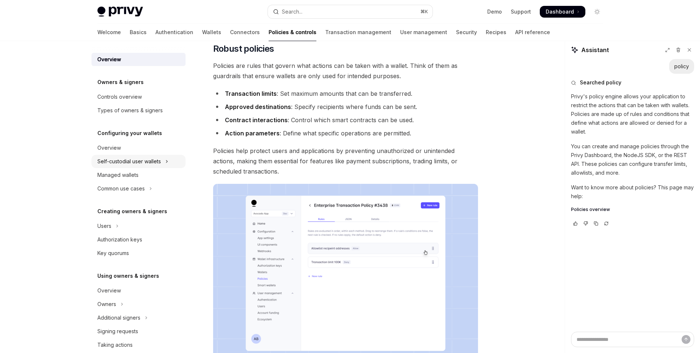
click at [143, 164] on div "Self-custodial user wallets" at bounding box center [129, 161] width 64 height 9
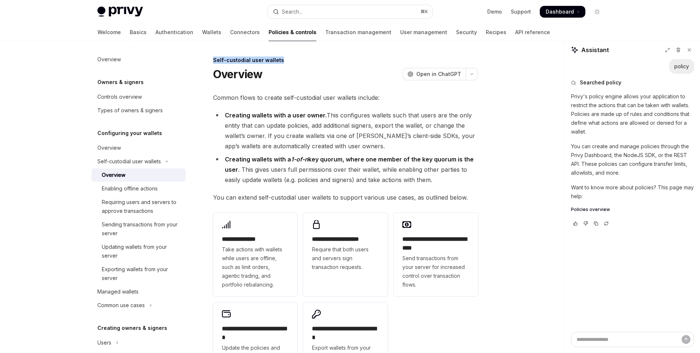
drag, startPoint x: 281, startPoint y: 62, endPoint x: 212, endPoint y: 61, distance: 69.1
click at [212, 61] on div "**********" at bounding box center [277, 286] width 406 height 461
click at [207, 64] on div at bounding box center [207, 64] width 0 height 0
click at [352, 73] on div "Overview OpenAI Open in ChatGPT" at bounding box center [345, 74] width 265 height 13
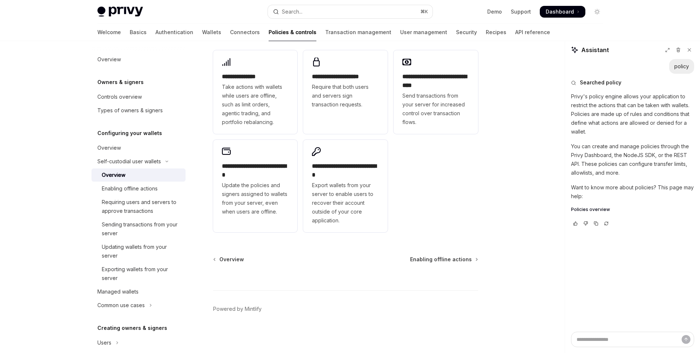
scroll to position [164, 0]
click at [157, 233] on div "Sending transactions from your server" at bounding box center [141, 229] width 79 height 18
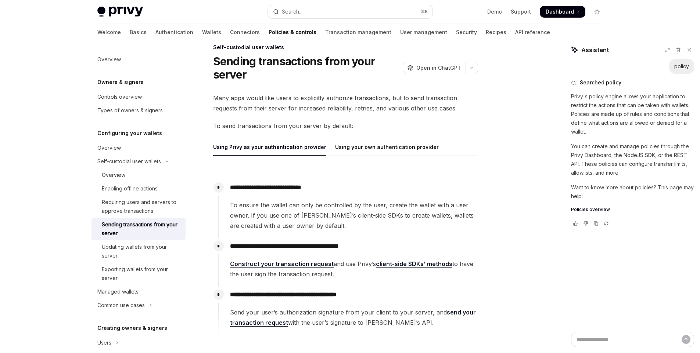
scroll to position [14, 0]
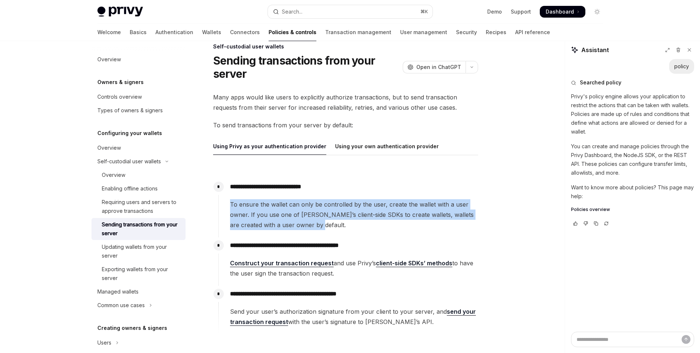
drag, startPoint x: 228, startPoint y: 202, endPoint x: 344, endPoint y: 229, distance: 119.5
click at [344, 229] on div "**********" at bounding box center [348, 204] width 260 height 51
click at [376, 217] on span "To ensure the wallet can only be controlled by the user, create the wallet with…" at bounding box center [354, 215] width 248 height 31
drag, startPoint x: 385, startPoint y: 208, endPoint x: 316, endPoint y: 226, distance: 72.1
click at [316, 226] on span "To ensure the wallet can only be controlled by the user, create the wallet with…" at bounding box center [354, 215] width 248 height 31
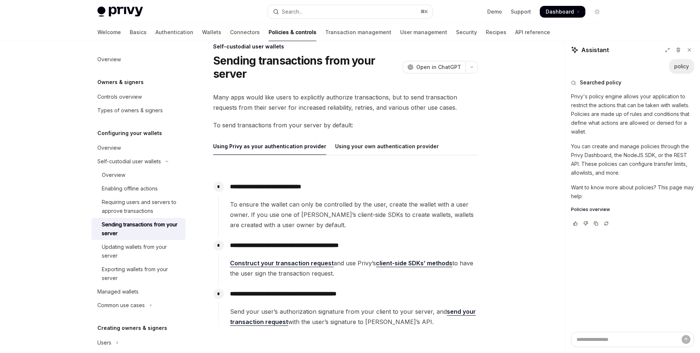
click at [359, 222] on span "To ensure the wallet can only be controlled by the user, create the wallet with…" at bounding box center [354, 215] width 248 height 31
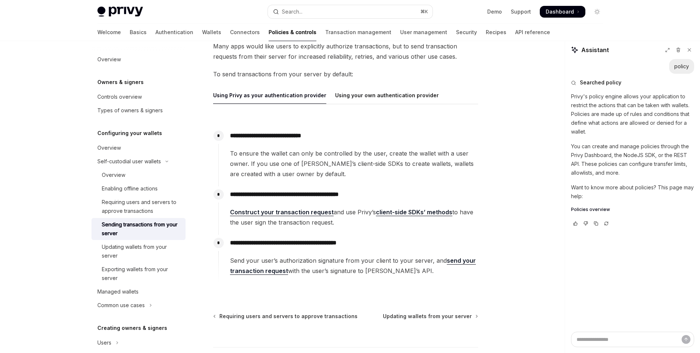
scroll to position [33, 0]
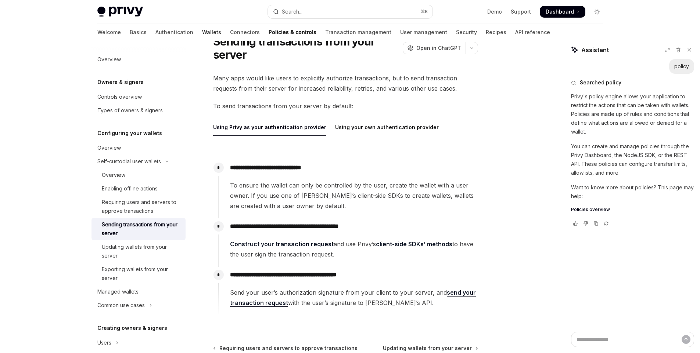
click at [202, 32] on link "Wallets" at bounding box center [211, 33] width 19 height 18
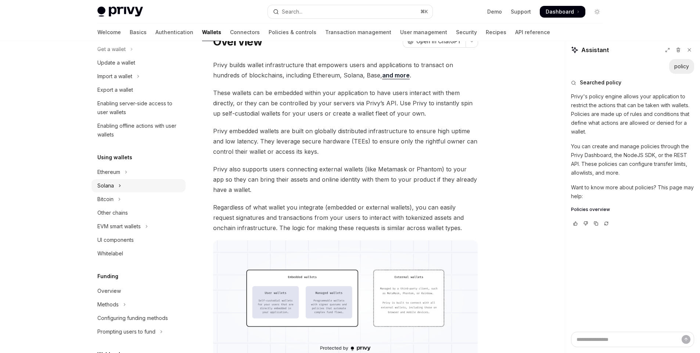
scroll to position [78, 0]
click at [123, 179] on button "Ethereum" at bounding box center [138, 172] width 94 height 13
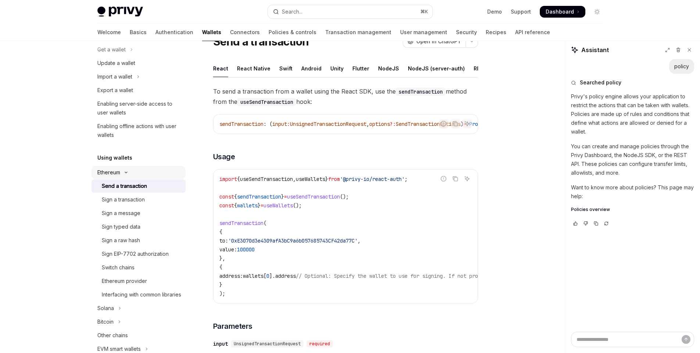
click at [121, 175] on button "Ethereum" at bounding box center [138, 172] width 94 height 13
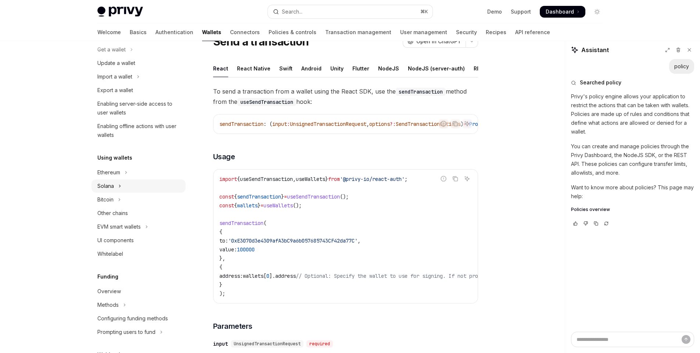
click at [118, 191] on button "Solana" at bounding box center [138, 186] width 94 height 13
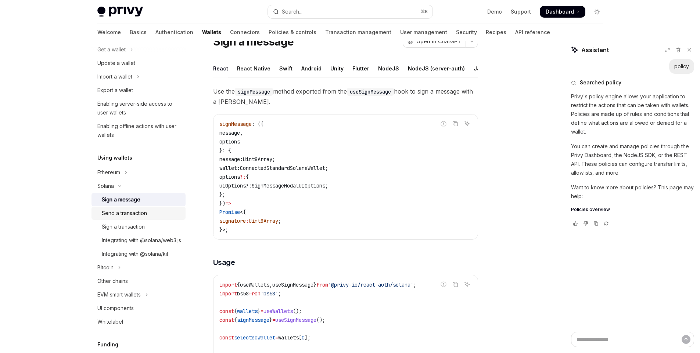
click at [134, 215] on div "Send a transaction" at bounding box center [124, 213] width 45 height 9
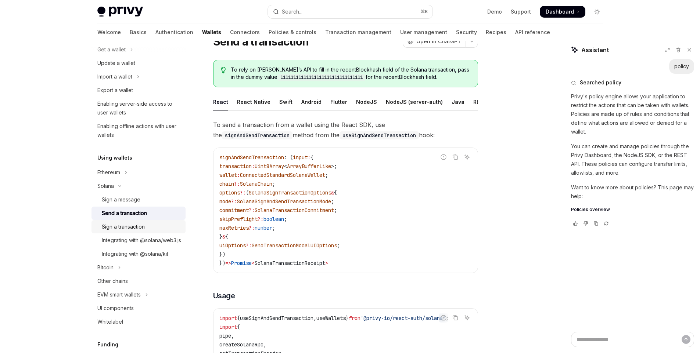
click at [148, 227] on div "Sign a transaction" at bounding box center [141, 227] width 79 height 9
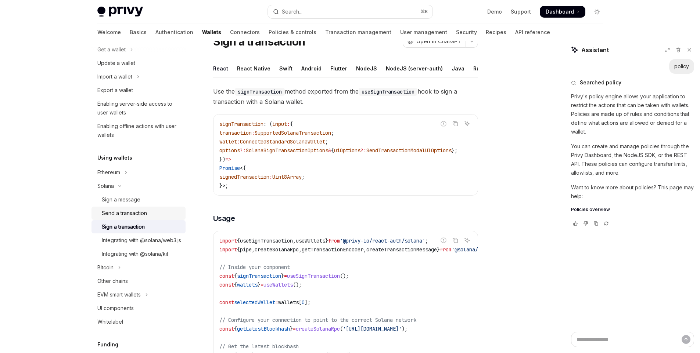
click at [134, 213] on div "Send a transaction" at bounding box center [124, 213] width 45 height 9
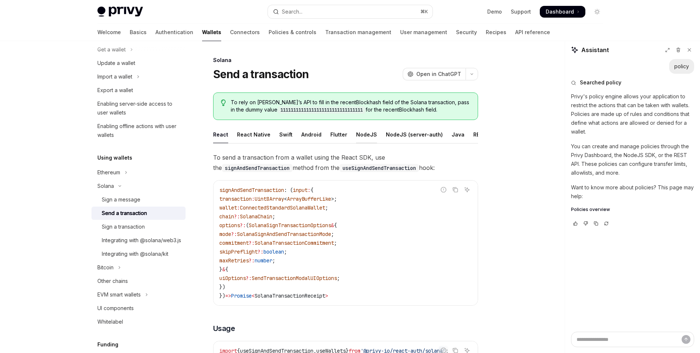
click at [357, 136] on div "NodeJS" at bounding box center [366, 134] width 21 height 17
type textarea "*"
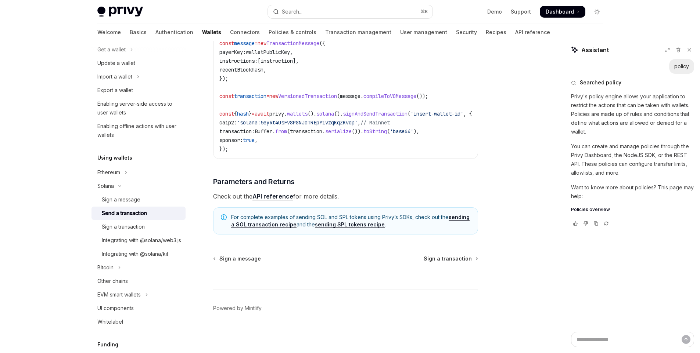
scroll to position [307, 0]
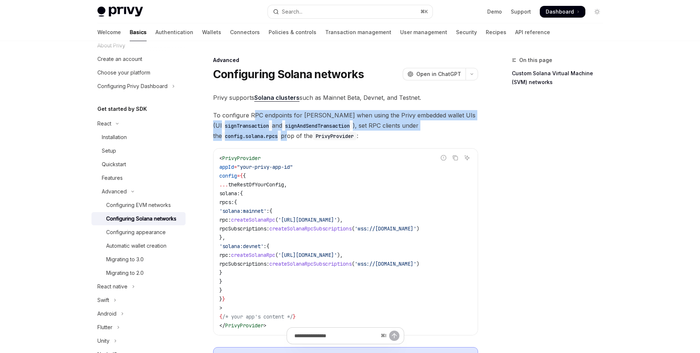
drag, startPoint x: 254, startPoint y: 118, endPoint x: 279, endPoint y: 131, distance: 27.3
click at [279, 131] on span "To configure RPC endpoints for Solana when using the Privy embedded wallet UIs …" at bounding box center [345, 125] width 265 height 31
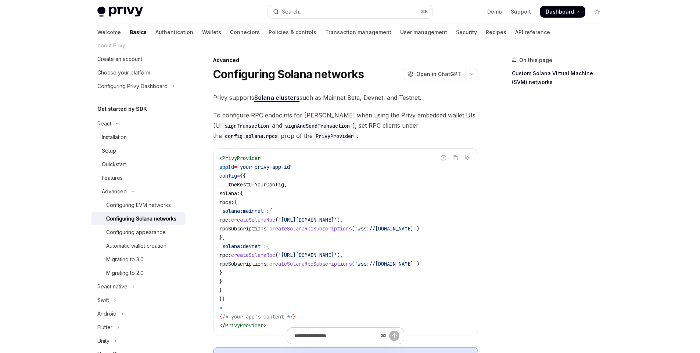
click at [289, 133] on span "To configure RPC endpoints for Solana when using the Privy embedded wallet UIs …" at bounding box center [345, 125] width 265 height 31
click at [258, 137] on code "config.solana.rpcs" at bounding box center [251, 136] width 59 height 8
click at [354, 130] on span "To configure RPC endpoints for Solana when using the Privy embedded wallet UIs …" at bounding box center [345, 125] width 265 height 31
drag, startPoint x: 358, startPoint y: 126, endPoint x: 388, endPoint y: 125, distance: 30.9
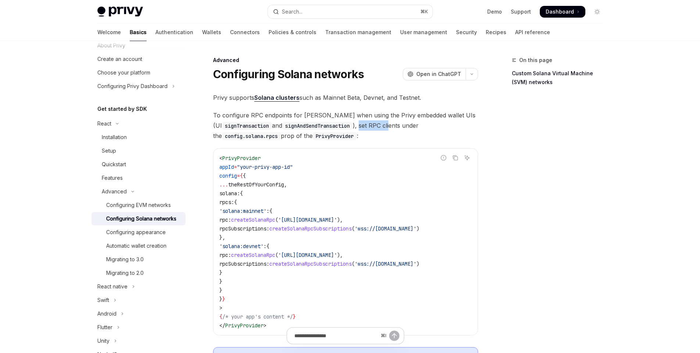
click at [388, 125] on span "To configure RPC endpoints for Solana when using the Privy embedded wallet UIs …" at bounding box center [345, 125] width 265 height 31
click at [348, 136] on code "PrivyProvider" at bounding box center [335, 136] width 44 height 8
click at [280, 139] on span "To configure RPC endpoints for Solana when using the Privy embedded wallet UIs …" at bounding box center [345, 125] width 265 height 31
click at [289, 128] on code "signAndSendTransaction" at bounding box center [317, 126] width 71 height 8
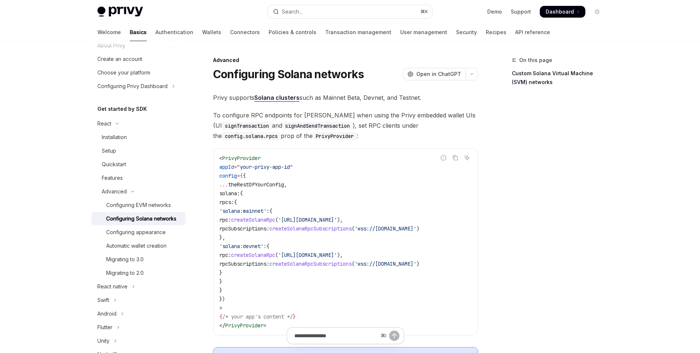
click at [261, 129] on code "signTransaction" at bounding box center [247, 126] width 50 height 8
type textarea "*"
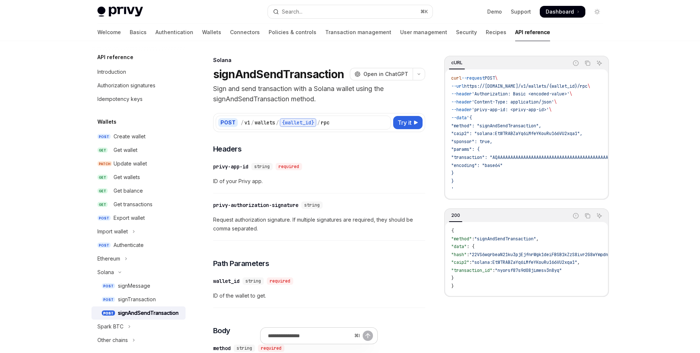
click at [496, 136] on span ""caip2": "solana:EtWTRABZaYq6iMfeYKouRu166VU2xqa1"," at bounding box center [516, 134] width 131 height 6
click at [487, 127] on span ""method": "signAndSendTransaction"," at bounding box center [496, 126] width 90 height 6
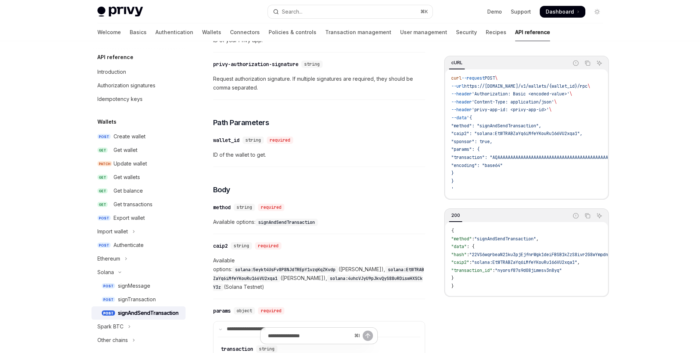
scroll to position [153, 0]
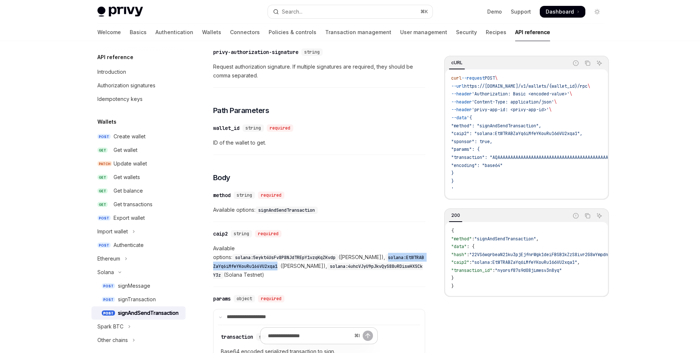
drag, startPoint x: 319, startPoint y: 258, endPoint x: 216, endPoint y: 260, distance: 102.5
click at [216, 260] on code "solana:EtWTRABZaYq6iMfeYKouRu166VU2xqa1" at bounding box center [318, 262] width 211 height 16
copy code "solana:EtWTRABZaYq6iMfeYKouRu166VU2xqa1"
drag, startPoint x: 260, startPoint y: 249, endPoint x: 363, endPoint y: 247, distance: 102.5
click at [338, 254] on code "solana:5eykt4UsFv8P8NJdTREpY1vzqKqZKvdp" at bounding box center [285, 257] width 106 height 7
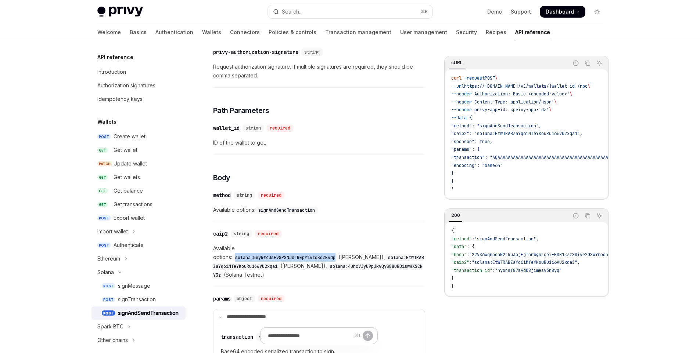
copy code "solana:5eykt4UsFv8P8NJdTREpY1vzqKqZKvdp"
drag, startPoint x: 216, startPoint y: 258, endPoint x: 322, endPoint y: 254, distance: 105.9
click at [322, 254] on span "Available options: solana:5eykt4UsFv8P8NJdTREpY1vzqKqZKvdp (Solana Mainnet), so…" at bounding box center [319, 261] width 212 height 35
copy code "solana:EtWTRABZaYq6iMfeYKouRu166VU2xqa1"
drag, startPoint x: 216, startPoint y: 268, endPoint x: 323, endPoint y: 266, distance: 107.3
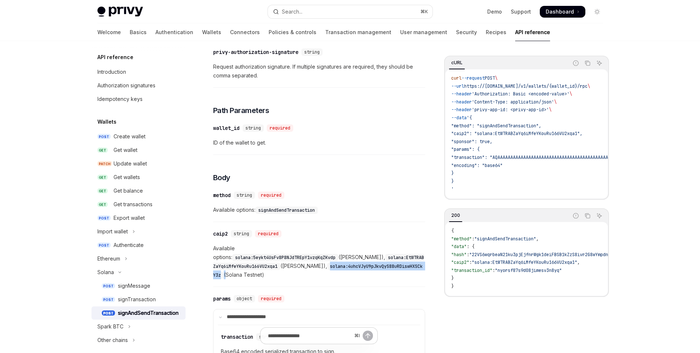
click at [323, 266] on span "Available options: solana:5eykt4UsFv8P8NJdTREpY1vzqKqZKvdp (Solana Mainnet), so…" at bounding box center [319, 261] width 212 height 35
copy span "solana:4uhcVJyU9pJkvQyS88uRDiswHXSCkY3z"
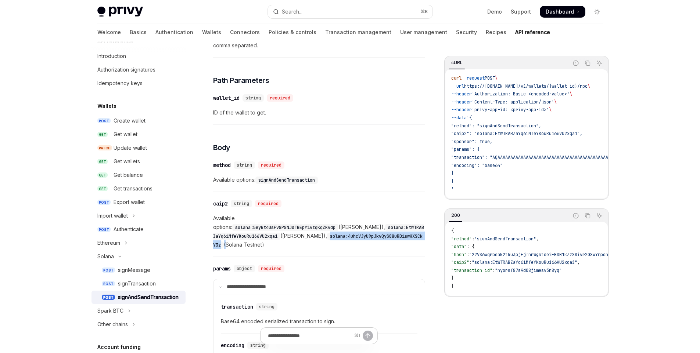
scroll to position [167, 0]
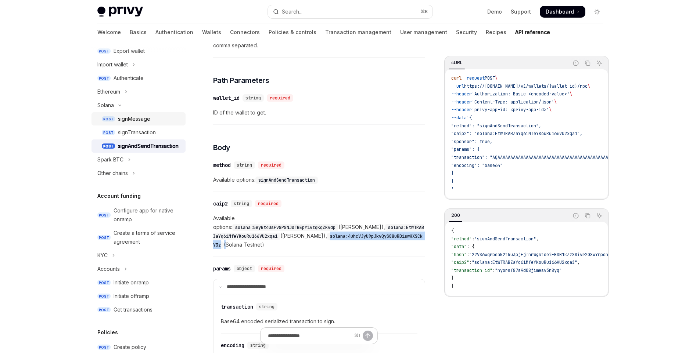
click at [160, 123] on link "POST signMessage" at bounding box center [138, 118] width 94 height 13
type textarea "*"
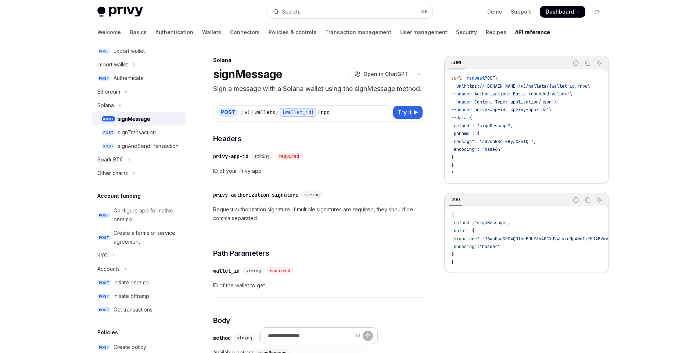
click at [242, 11] on div "Privy Docs home page" at bounding box center [179, 12] width 165 height 10
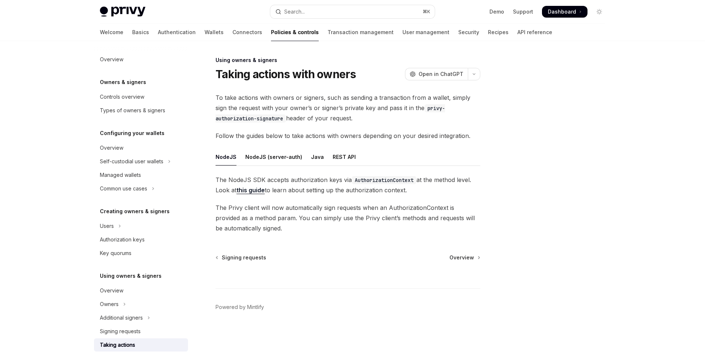
click at [258, 191] on link "this guide" at bounding box center [251, 191] width 28 height 8
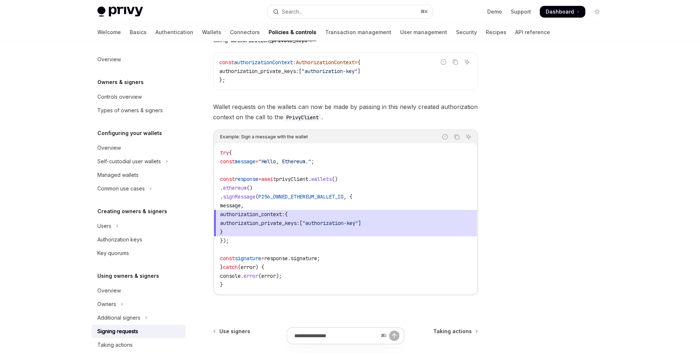
scroll to position [170, 0]
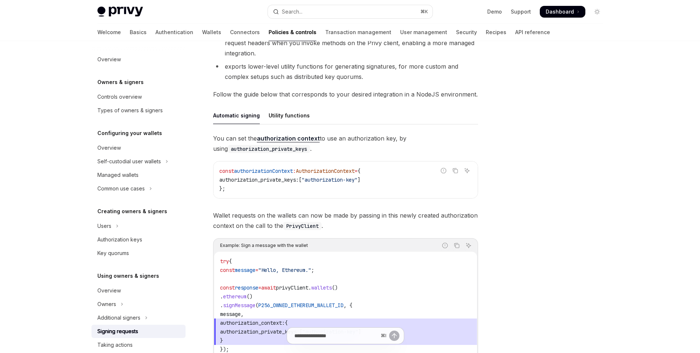
click at [285, 179] on span "authorization_private_keys:" at bounding box center [258, 180] width 79 height 7
click at [302, 183] on span "[" at bounding box center [300, 180] width 3 height 7
click at [299, 182] on span "authorization_private_keys:" at bounding box center [258, 180] width 79 height 7
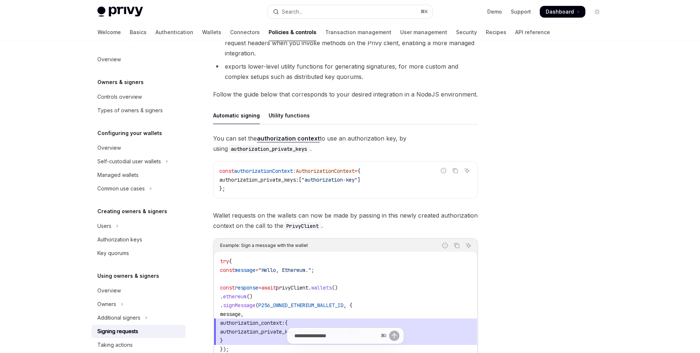
click at [308, 202] on div "You can set the authorization context to use an authorization key, by using aut…" at bounding box center [345, 274] width 265 height 283
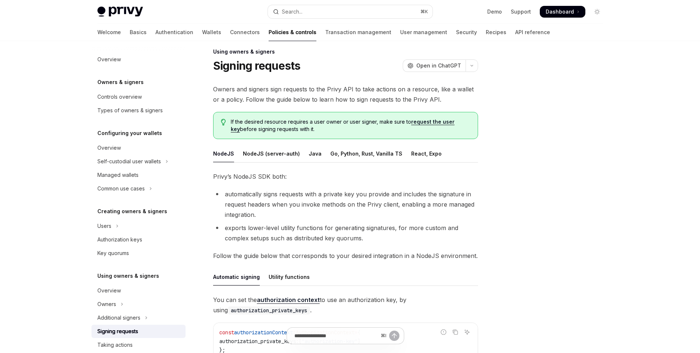
scroll to position [18, 0]
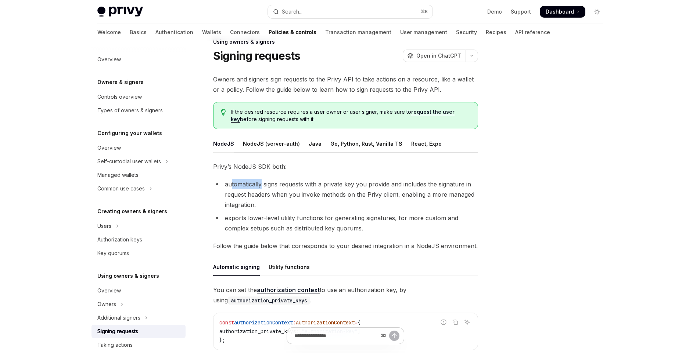
drag, startPoint x: 231, startPoint y: 183, endPoint x: 262, endPoint y: 186, distance: 30.9
click at [262, 186] on li "automatically signs requests with a private key you provide and includes the si…" at bounding box center [345, 194] width 265 height 31
click at [295, 183] on li "automatically signs requests with a private key you provide and includes the si…" at bounding box center [345, 194] width 265 height 31
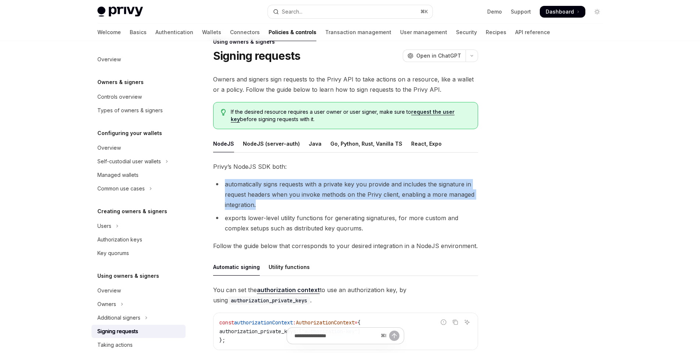
drag, startPoint x: 277, startPoint y: 203, endPoint x: 210, endPoint y: 187, distance: 69.2
click at [297, 204] on li "automatically signs requests with a private key you provide and includes the si…" at bounding box center [345, 194] width 265 height 31
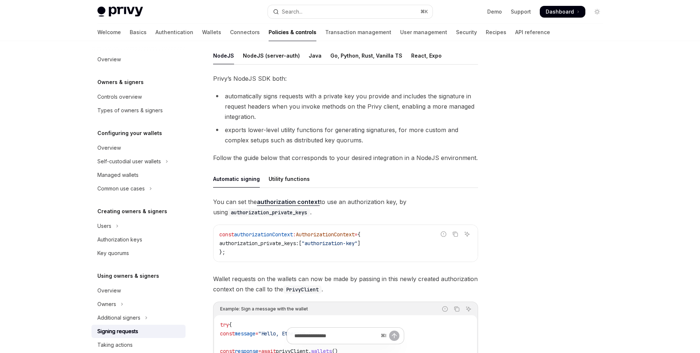
scroll to position [111, 0]
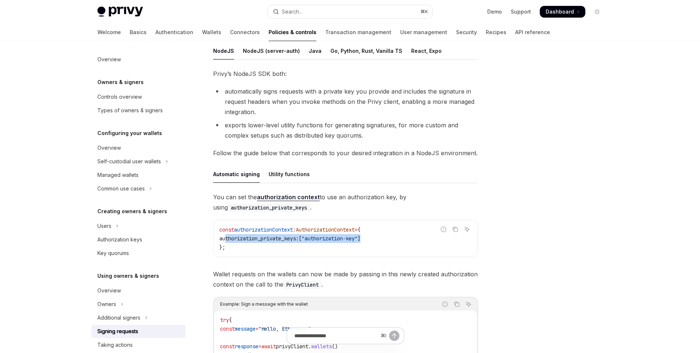
drag, startPoint x: 226, startPoint y: 240, endPoint x: 384, endPoint y: 239, distance: 158.4
click at [384, 239] on code "const authorizationContext : AuthorizationContext = { authorization_private_key…" at bounding box center [345, 239] width 252 height 26
click at [390, 241] on code "const authorizationContext : AuthorizationContext = { authorization_private_key…" at bounding box center [345, 239] width 252 height 26
drag, startPoint x: 381, startPoint y: 238, endPoint x: 268, endPoint y: 243, distance: 112.9
click at [226, 242] on code "const authorizationContext : AuthorizationContext = { authorization_private_key…" at bounding box center [345, 239] width 252 height 26
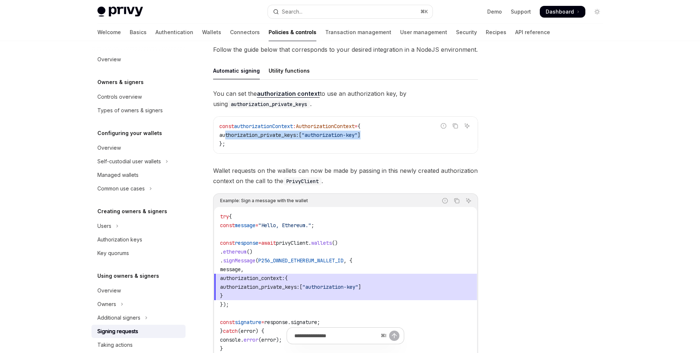
scroll to position [304, 0]
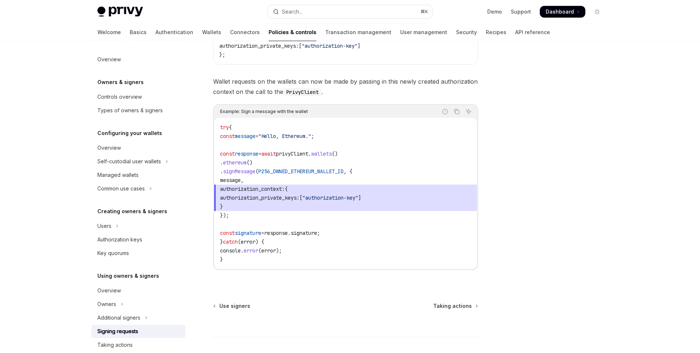
click at [248, 201] on span "authorization_private_keys:" at bounding box center [259, 198] width 79 height 7
click at [247, 211] on span "}" at bounding box center [345, 206] width 251 height 9
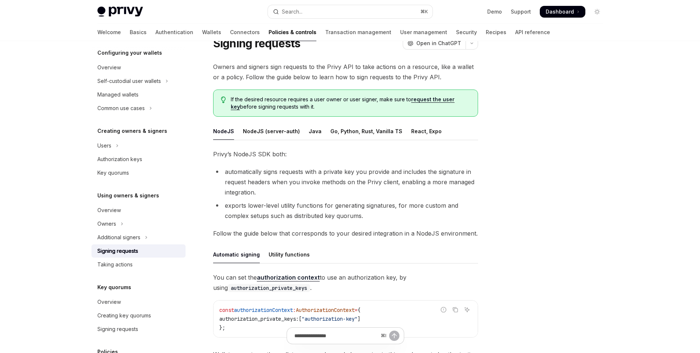
scroll to position [29, 0]
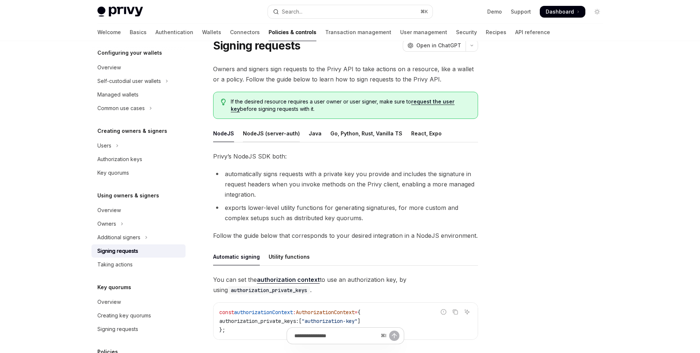
click at [275, 137] on div "NodeJS (server-auth)" at bounding box center [271, 133] width 57 height 17
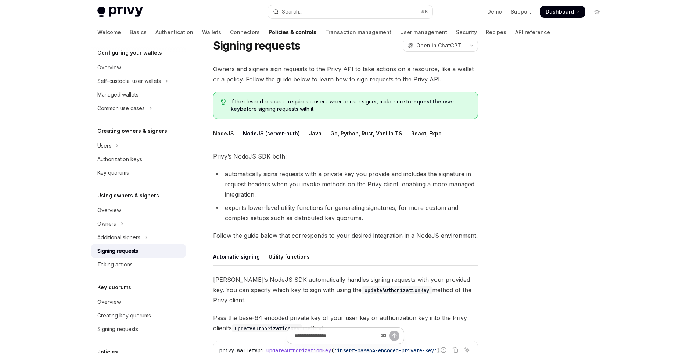
click at [314, 138] on div "Java" at bounding box center [315, 133] width 13 height 17
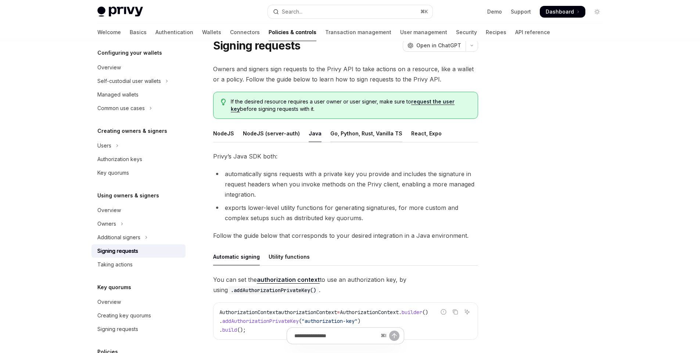
click at [348, 135] on div "Go, Python, Rust, Vanilla TS" at bounding box center [366, 133] width 72 height 17
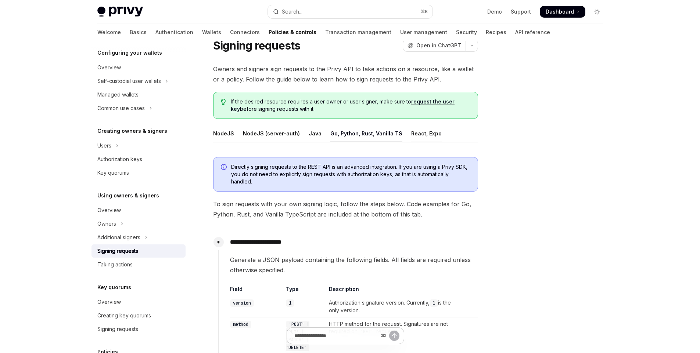
click at [419, 136] on div "React, Expo" at bounding box center [426, 133] width 30 height 17
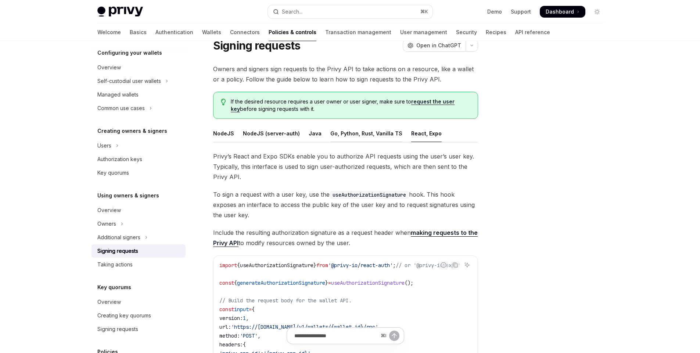
click at [348, 133] on div "Go, Python, Rust, Vanilla TS" at bounding box center [366, 133] width 72 height 17
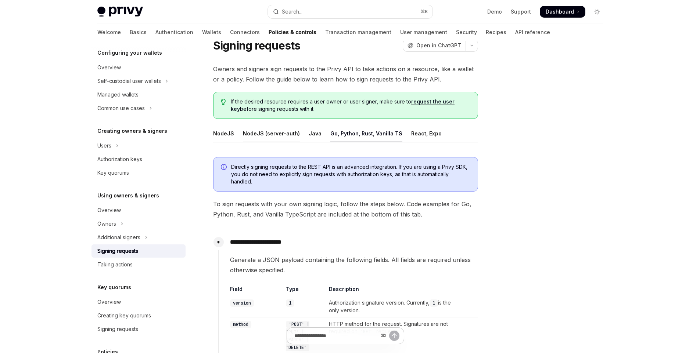
click at [265, 129] on div "NodeJS (server-auth)" at bounding box center [271, 133] width 57 height 17
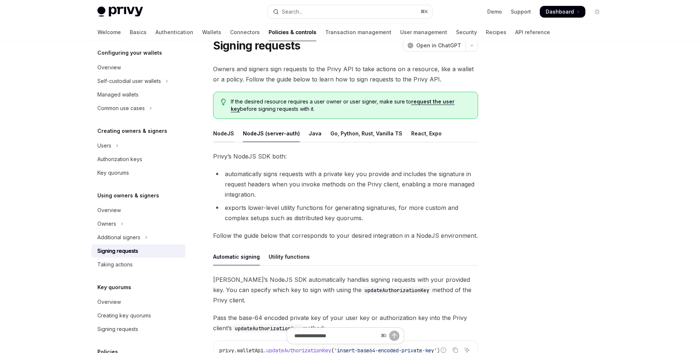
click at [213, 131] on div "NodeJS" at bounding box center [223, 133] width 21 height 17
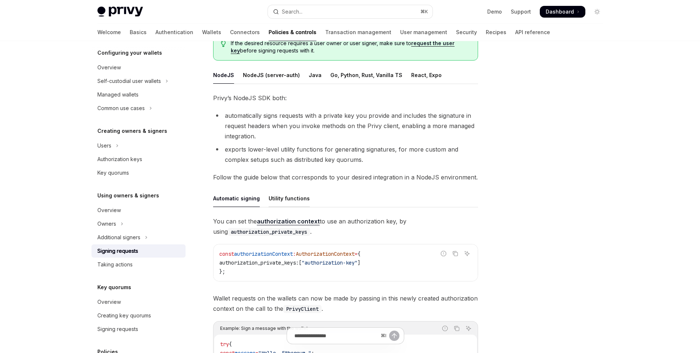
scroll to position [113, 0]
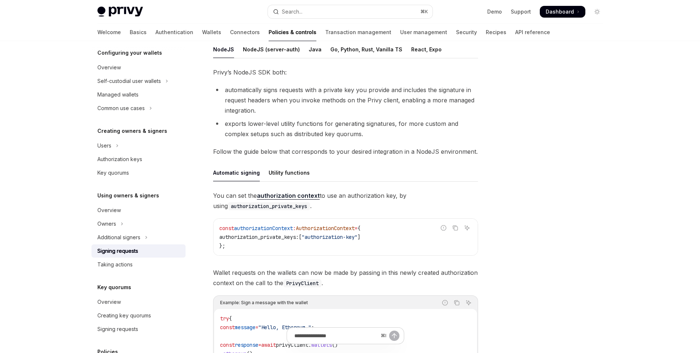
click at [288, 197] on link "authorization context" at bounding box center [288, 196] width 63 height 8
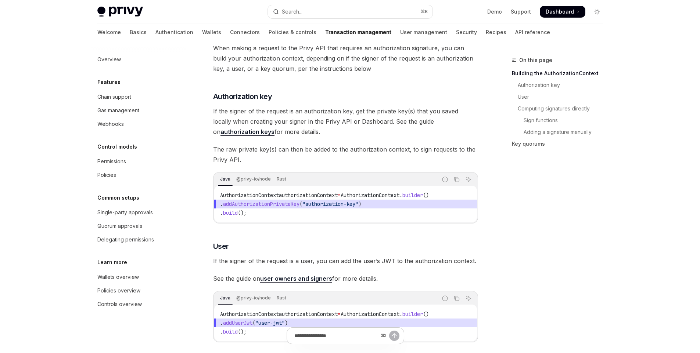
scroll to position [116, 0]
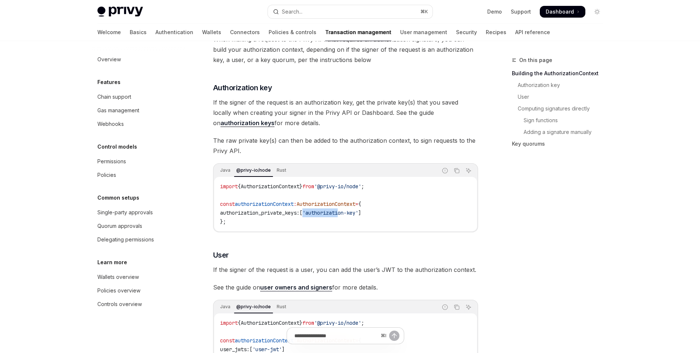
drag, startPoint x: 316, startPoint y: 226, endPoint x: 353, endPoint y: 227, distance: 36.8
click at [353, 226] on code "import { AuthorizationContext } from '@privy-io/node' ; const authorizationCont…" at bounding box center [345, 204] width 251 height 44
click at [348, 227] on div at bounding box center [348, 227] width 0 height 0
click at [357, 216] on span "'authorization-key'" at bounding box center [330, 213] width 56 height 7
drag, startPoint x: 318, startPoint y: 222, endPoint x: 373, endPoint y: 224, distance: 55.5
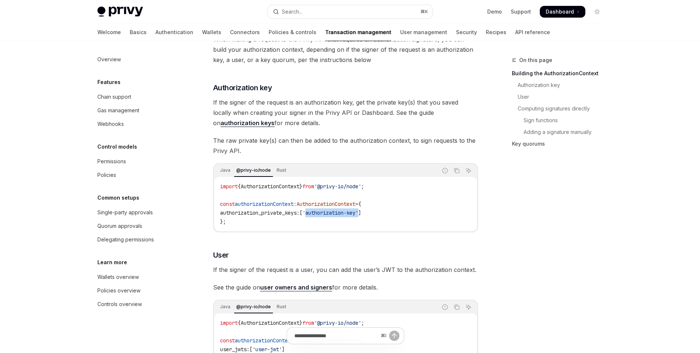
click at [358, 216] on span "'authorization-key'" at bounding box center [330, 213] width 56 height 7
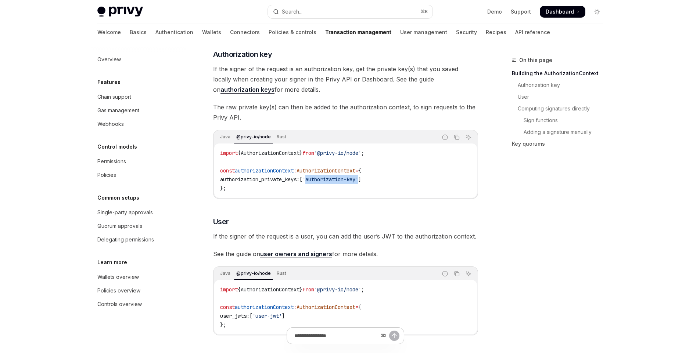
scroll to position [205, 0]
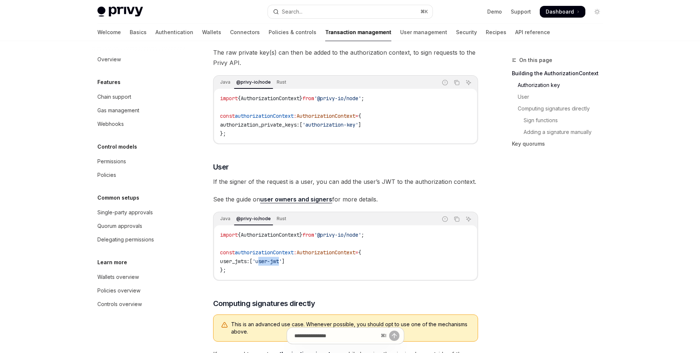
drag, startPoint x: 290, startPoint y: 270, endPoint x: 270, endPoint y: 270, distance: 19.8
click at [270, 265] on span "'user-jwt'" at bounding box center [266, 261] width 29 height 7
click at [341, 256] on span "AuthorizationContext" at bounding box center [326, 252] width 59 height 7
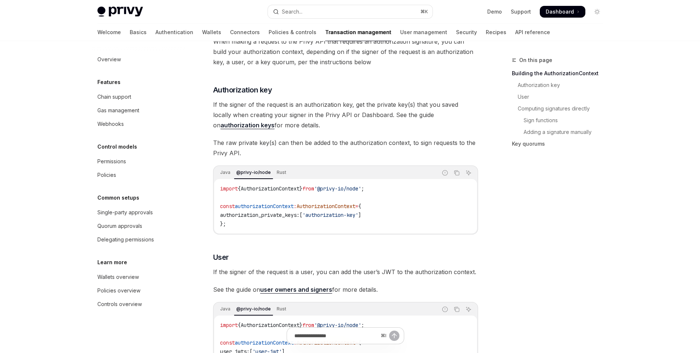
scroll to position [109, 0]
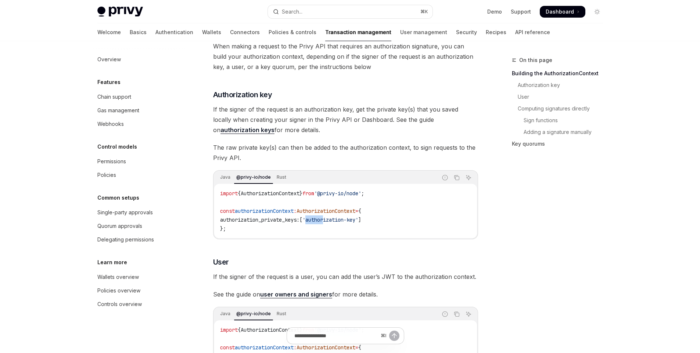
drag, startPoint x: 319, startPoint y: 231, endPoint x: 336, endPoint y: 232, distance: 17.3
click at [336, 223] on span "'authorization-key'" at bounding box center [330, 220] width 56 height 7
click at [274, 130] on link "authorization keys" at bounding box center [247, 130] width 54 height 8
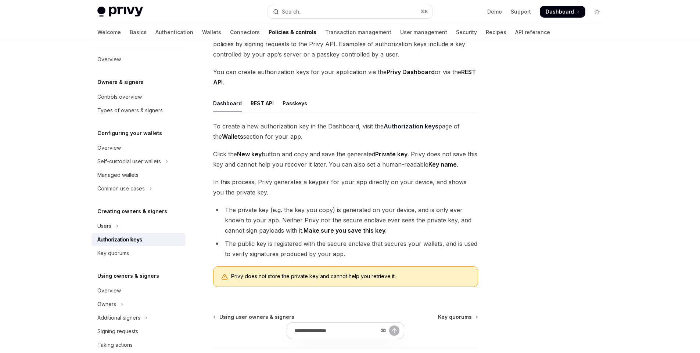
scroll to position [72, 0]
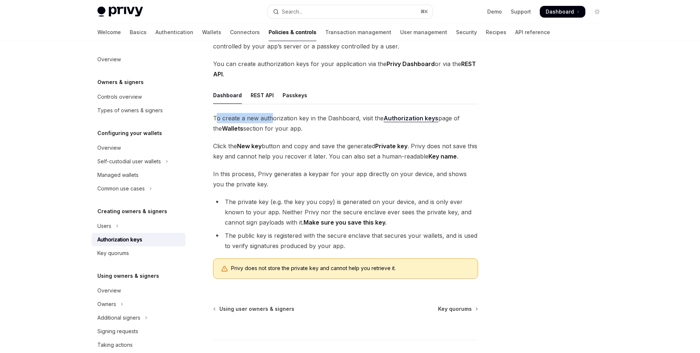
drag, startPoint x: 222, startPoint y: 116, endPoint x: 270, endPoint y: 117, distance: 48.1
click at [270, 117] on span "To create a new authorization key in the Dashboard, visit the Authorization key…" at bounding box center [345, 123] width 265 height 21
click at [338, 124] on span "To create a new authorization key in the Dashboard, visit the Authorization key…" at bounding box center [345, 123] width 265 height 21
drag, startPoint x: 291, startPoint y: 127, endPoint x: 276, endPoint y: 129, distance: 15.5
click at [278, 129] on span "To create a new authorization key in the Dashboard, visit the Authorization key…" at bounding box center [345, 123] width 265 height 21
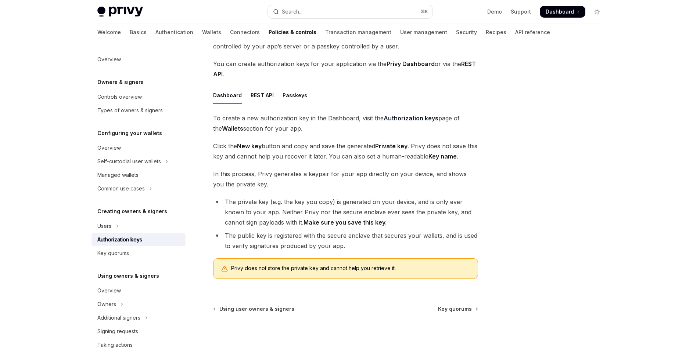
click at [346, 130] on span "To create a new authorization key in the Dashboard, visit the Authorization key…" at bounding box center [345, 123] width 265 height 21
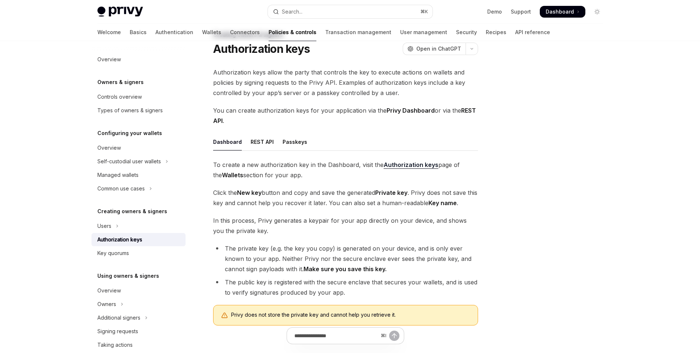
scroll to position [17, 0]
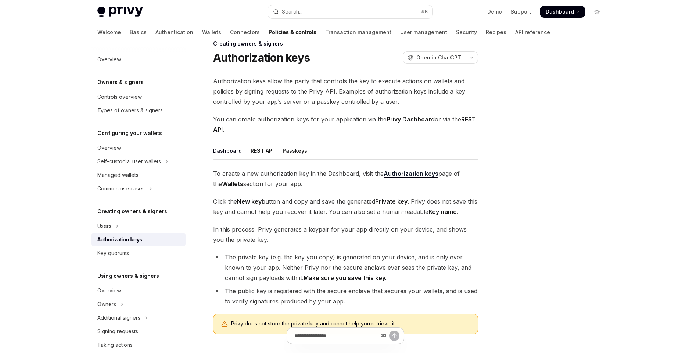
click at [404, 171] on strong "Authorization keys" at bounding box center [411, 173] width 55 height 7
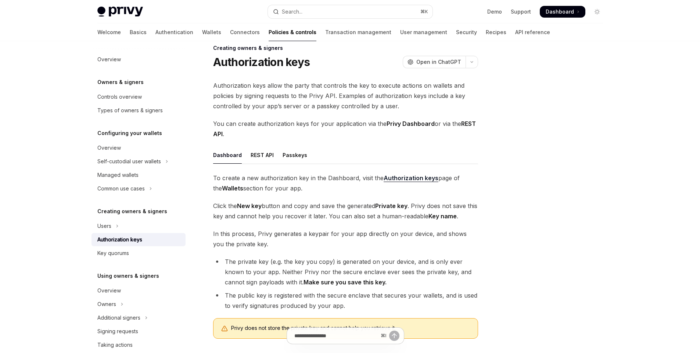
scroll to position [14, 0]
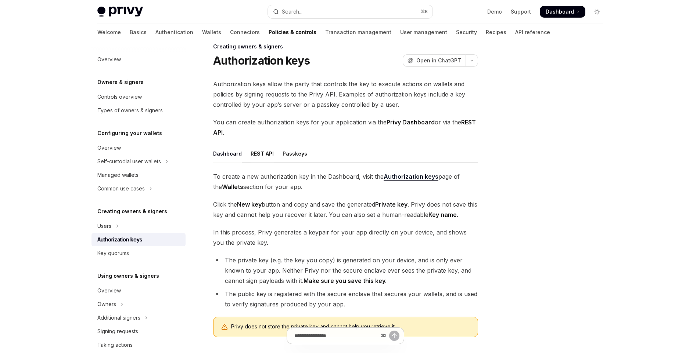
click at [262, 160] on div "REST API" at bounding box center [262, 153] width 23 height 17
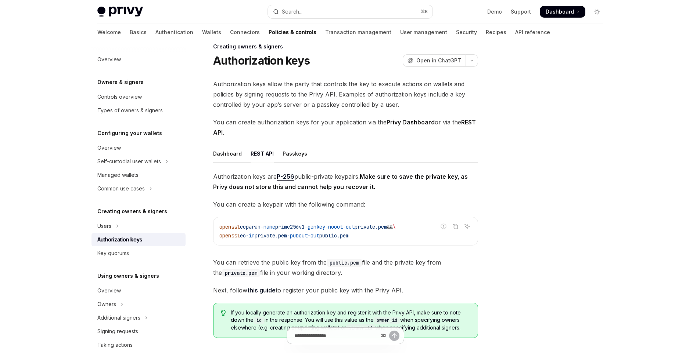
click at [259, 154] on div "REST API" at bounding box center [262, 153] width 23 height 17
click at [224, 162] on div "Dashboard" at bounding box center [227, 153] width 29 height 17
type textarea "*"
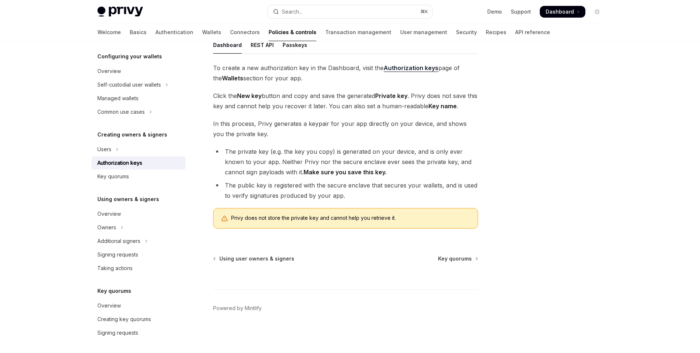
scroll to position [77, 0]
